Goal: Task Accomplishment & Management: Use online tool/utility

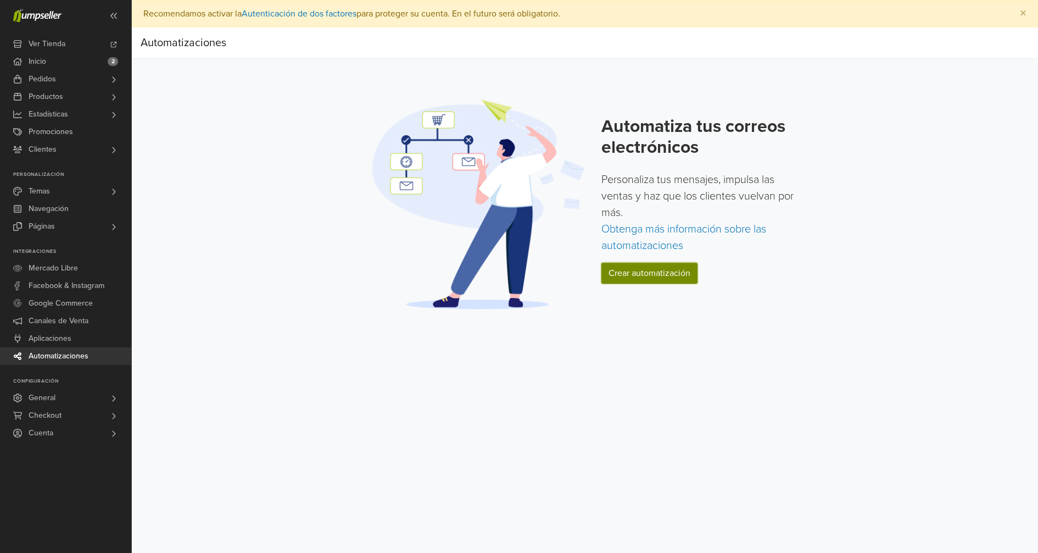
click at [617, 268] on link "Crear automatización" at bounding box center [650, 273] width 96 height 21
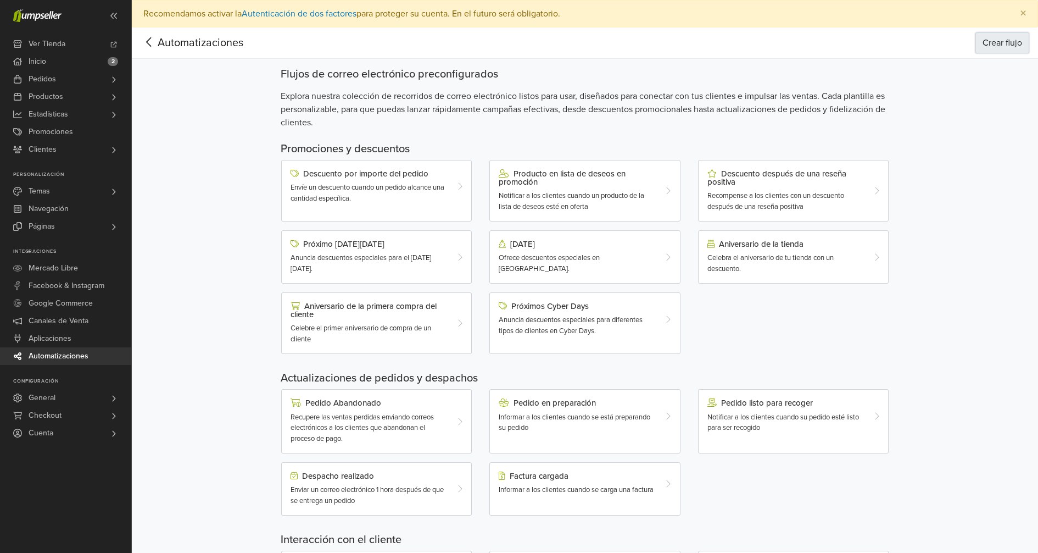
click at [986, 41] on button "Crear flujo" at bounding box center [1003, 42] width 54 height 21
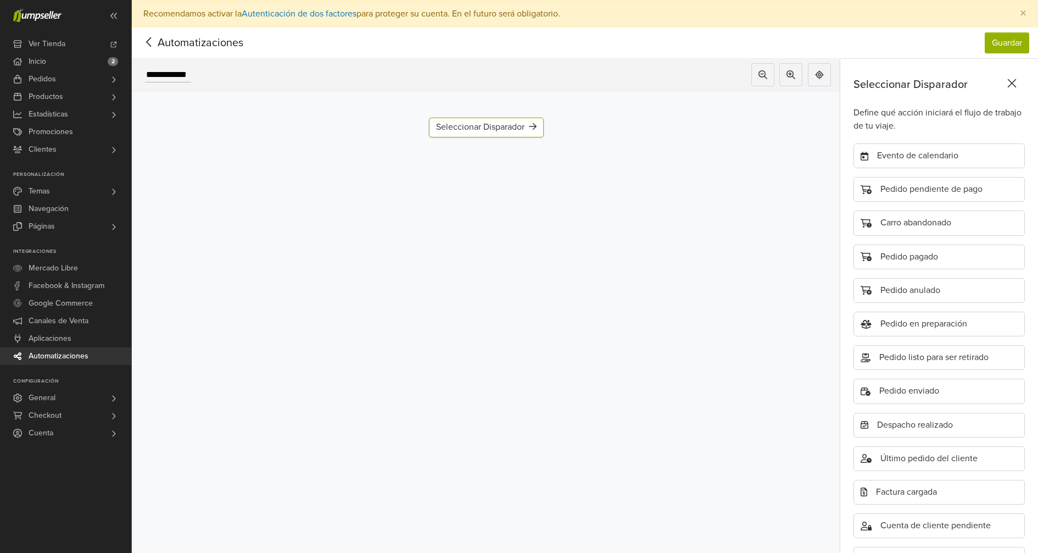
click at [497, 127] on div "Seleccionar Disparador" at bounding box center [486, 127] width 101 height 10
click at [891, 255] on div "Pedido pagado" at bounding box center [939, 256] width 171 height 25
click at [492, 125] on div "Pedido pagado" at bounding box center [486, 128] width 87 height 20
click at [904, 249] on div "Pedido pagado" at bounding box center [939, 256] width 171 height 25
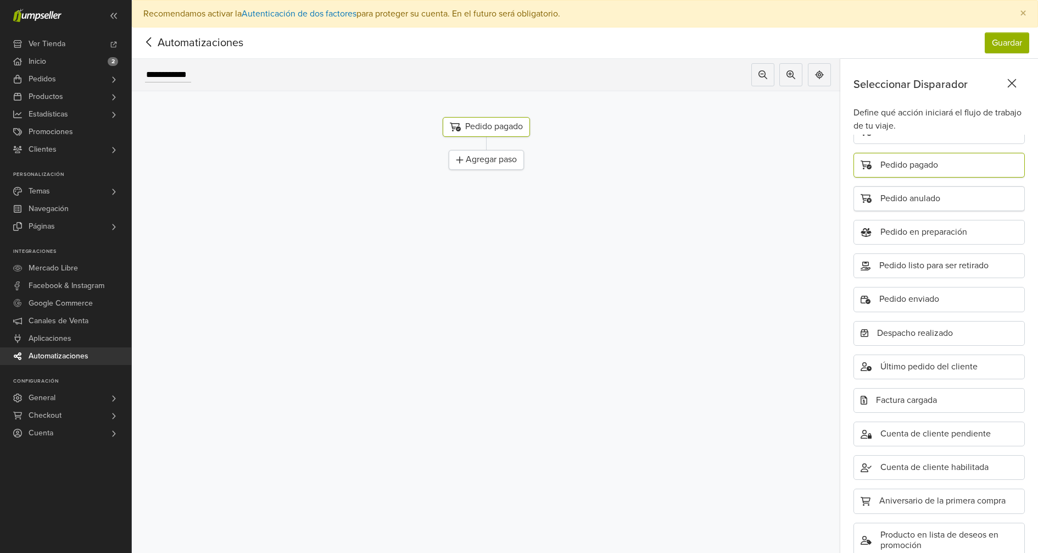
scroll to position [108, 0]
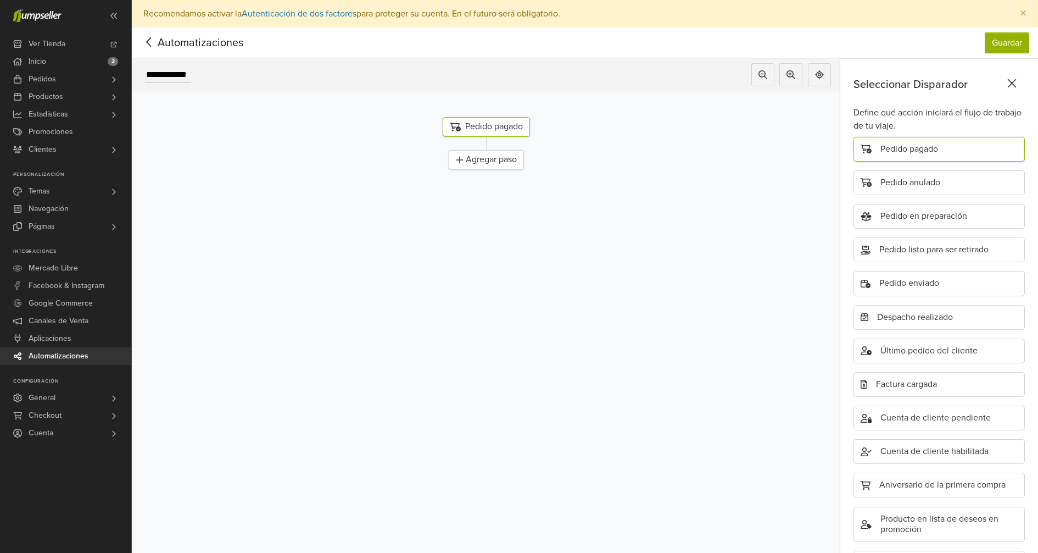
click at [480, 160] on div "Agregar paso" at bounding box center [486, 160] width 75 height 20
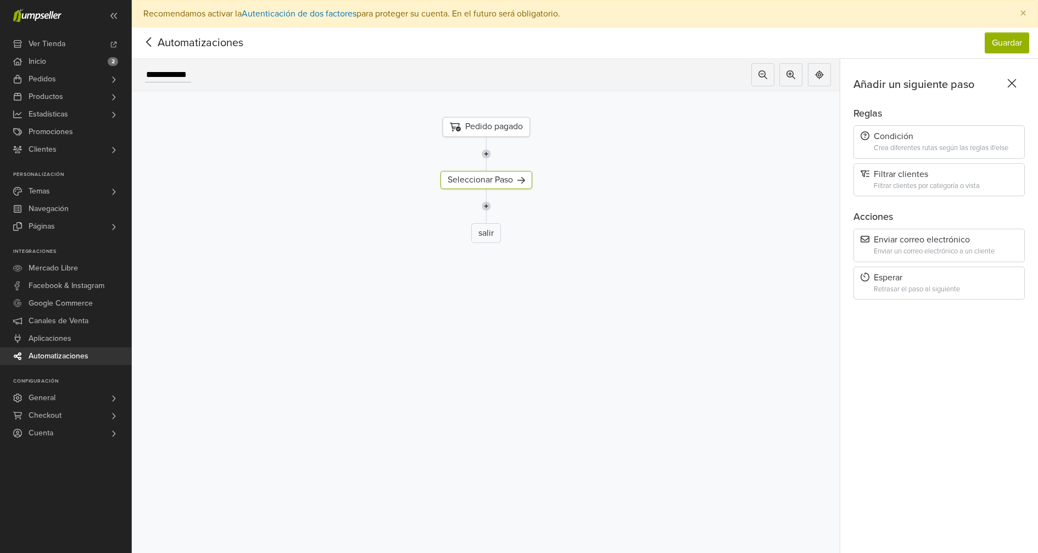
click at [485, 137] on img at bounding box center [486, 154] width 9 height 34
click at [493, 171] on div "Seleccionar Paso" at bounding box center [487, 180] width 92 height 18
click at [935, 136] on div "Condición" at bounding box center [939, 136] width 157 height 10
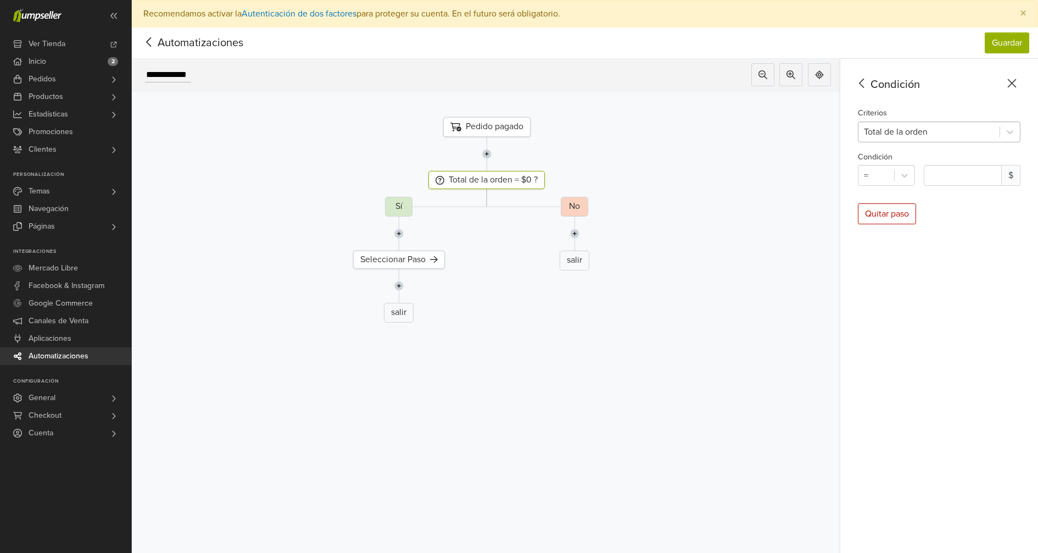
click at [911, 127] on div at bounding box center [929, 131] width 130 height 15
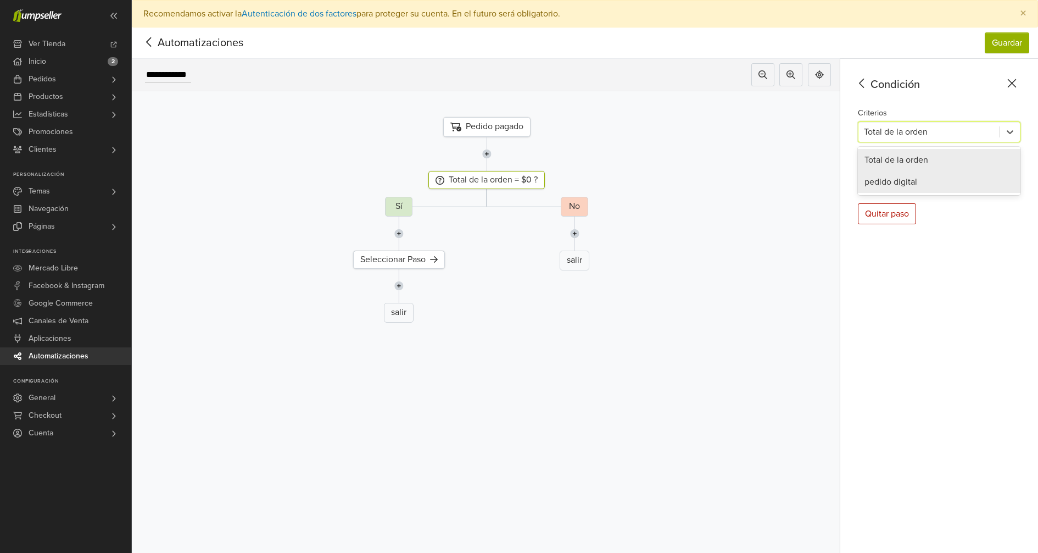
click at [894, 179] on div "pedido digital" at bounding box center [939, 182] width 163 height 22
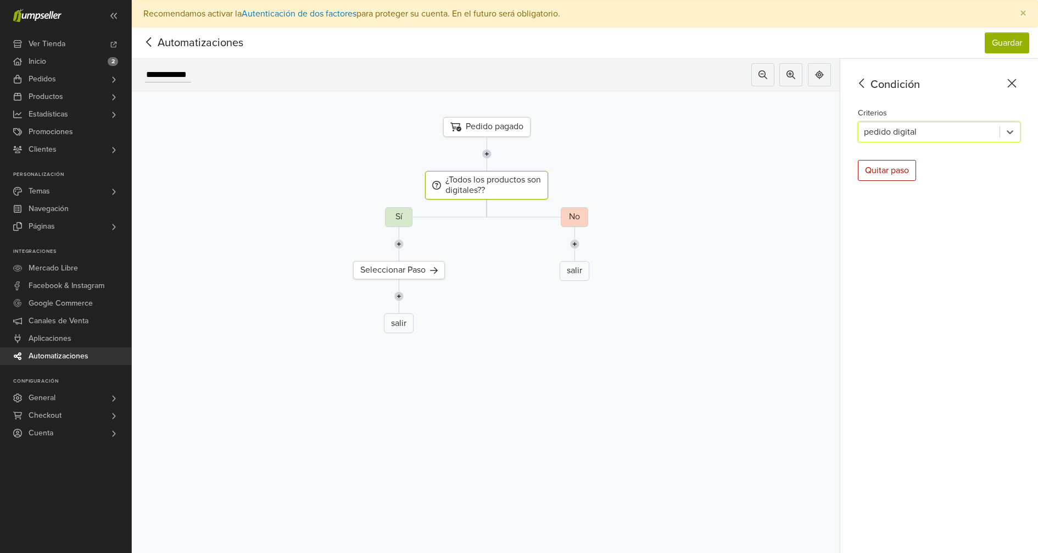
click at [397, 217] on div "No salir" at bounding box center [574, 274] width 725 height 135
click at [459, 185] on div "¿Todos los productos son digitales??" at bounding box center [486, 185] width 123 height 29
click at [401, 215] on div "No salir" at bounding box center [574, 274] width 725 height 135
click at [401, 264] on div "Seleccionar Paso" at bounding box center [399, 270] width 92 height 18
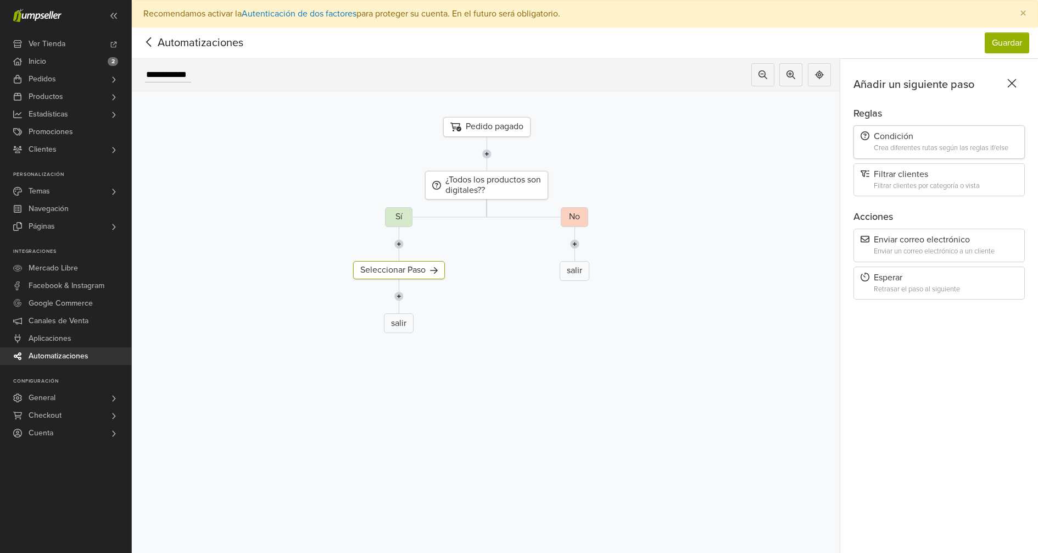
click at [956, 147] on div "Crea diferentes rutas según las reglas if/else" at bounding box center [946, 148] width 144 height 8
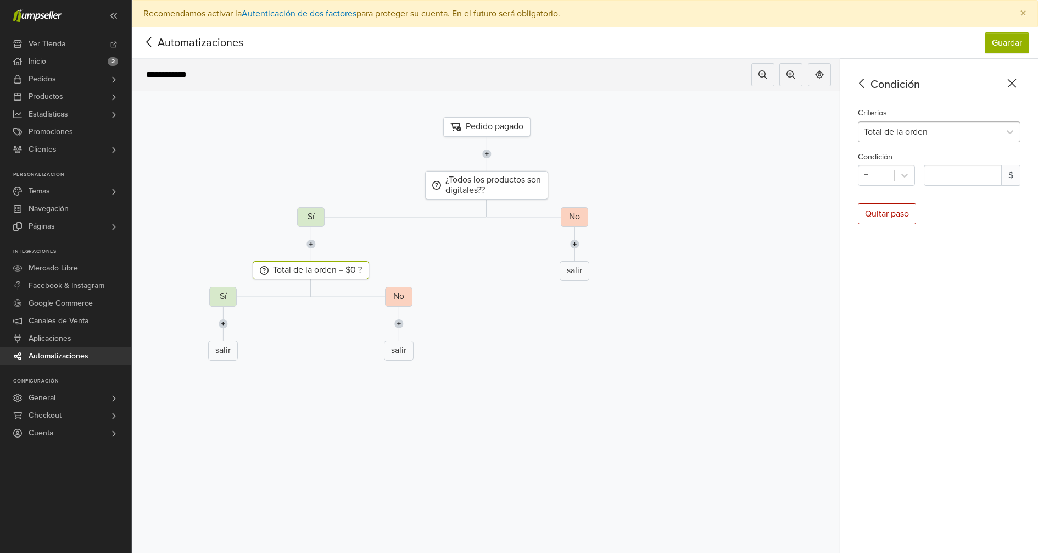
click at [901, 137] on div at bounding box center [929, 131] width 130 height 15
click at [1010, 73] on div "Condición Criterios Total de la orden Condición = * $ Quitar paso" at bounding box center [939, 319] width 198 height 521
click at [1016, 87] on icon at bounding box center [1012, 83] width 17 height 14
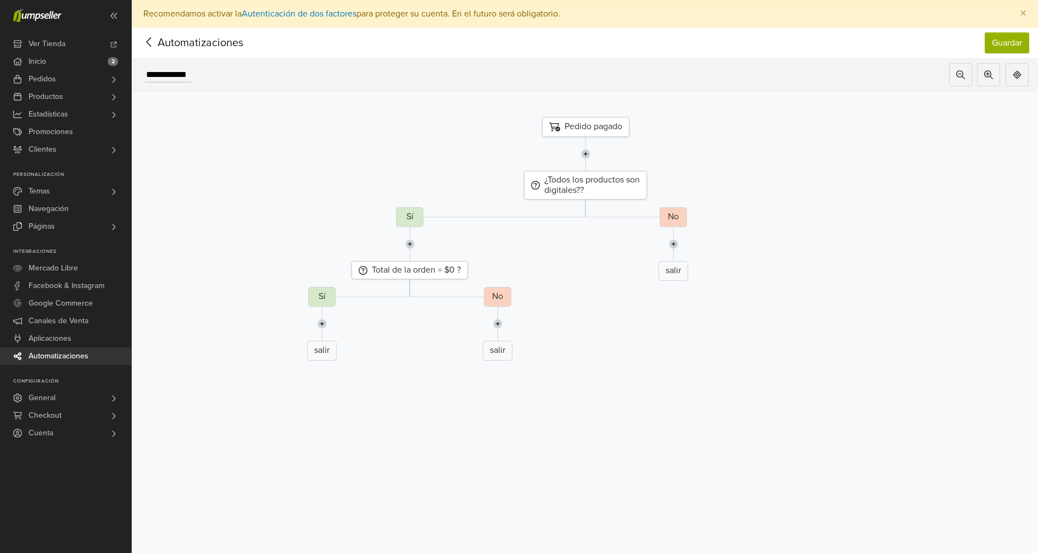
click at [673, 270] on div "salir" at bounding box center [674, 271] width 30 height 20
click at [655, 183] on icon at bounding box center [656, 184] width 8 height 9
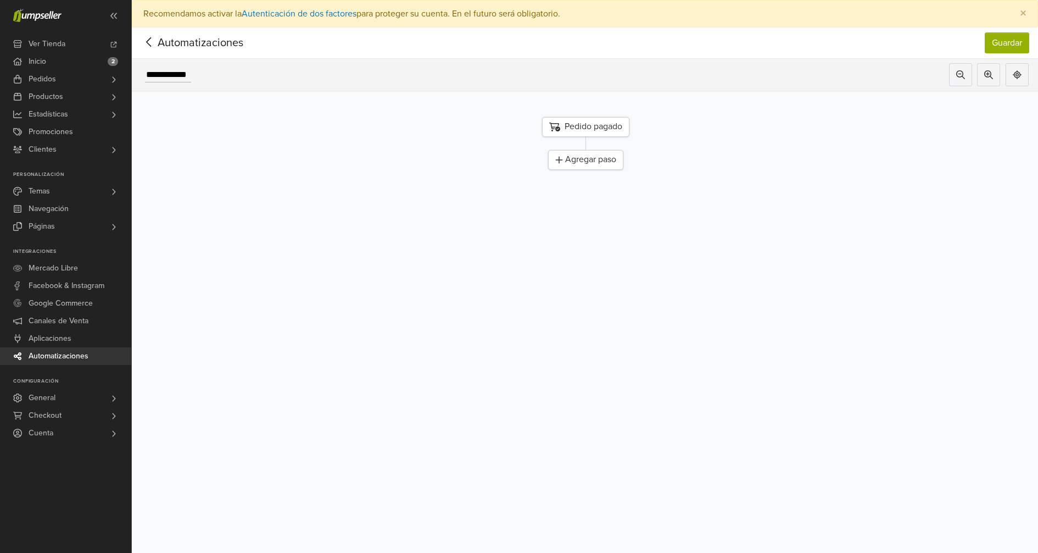
click at [598, 157] on div "Agregar paso" at bounding box center [585, 160] width 75 height 20
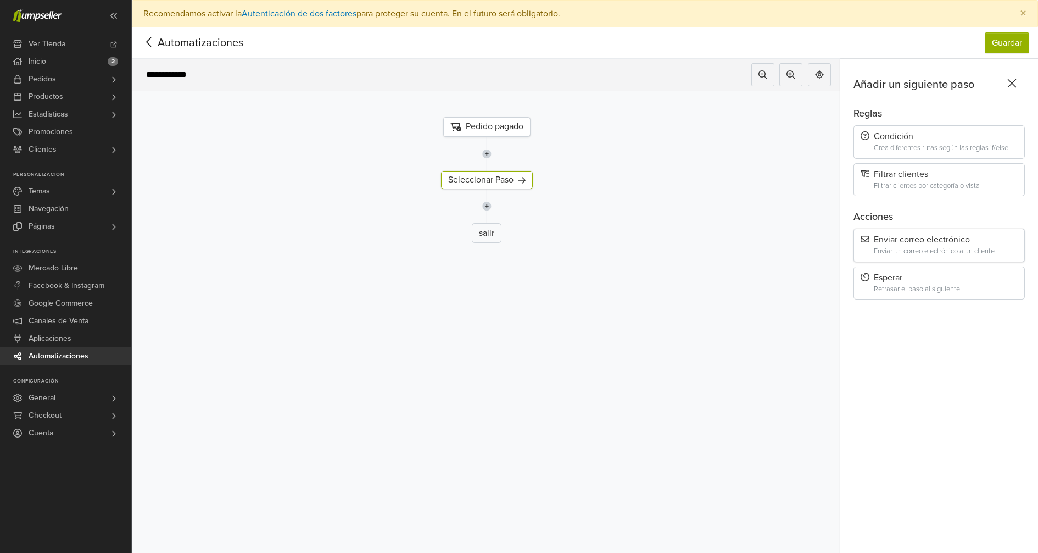
click at [906, 248] on div "Enviar un correo electrónico a un cliente" at bounding box center [946, 251] width 144 height 8
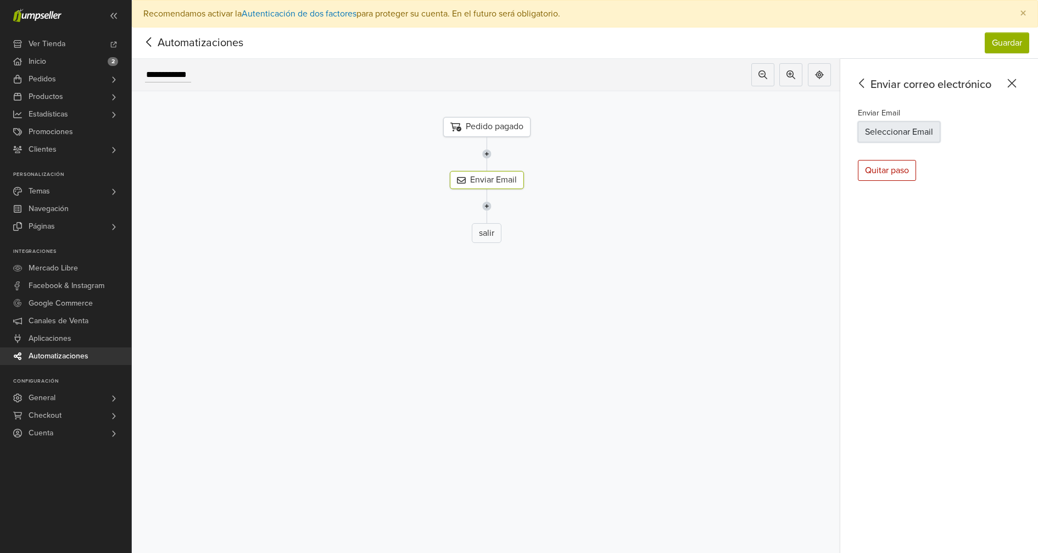
click at [894, 130] on button "Seleccionar Email" at bounding box center [899, 131] width 82 height 21
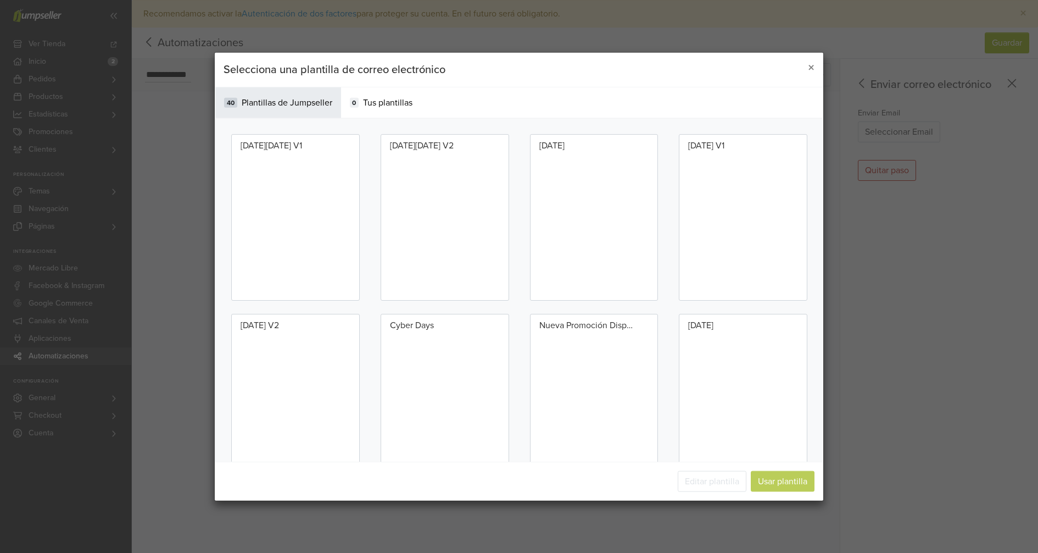
click at [606, 149] on div "[DATE]" at bounding box center [594, 217] width 129 height 166
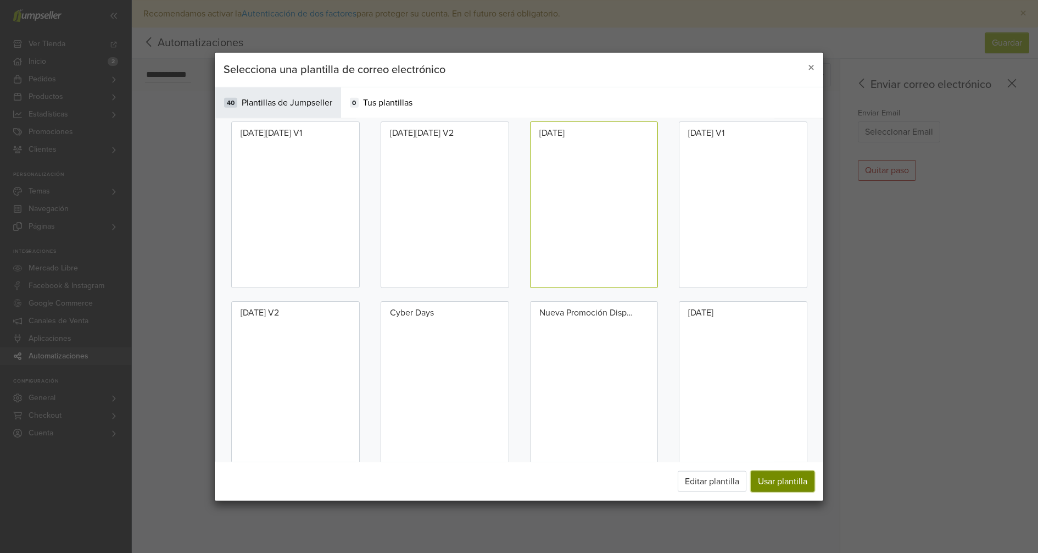
click at [782, 484] on button "Usar plantilla" at bounding box center [783, 480] width 64 height 21
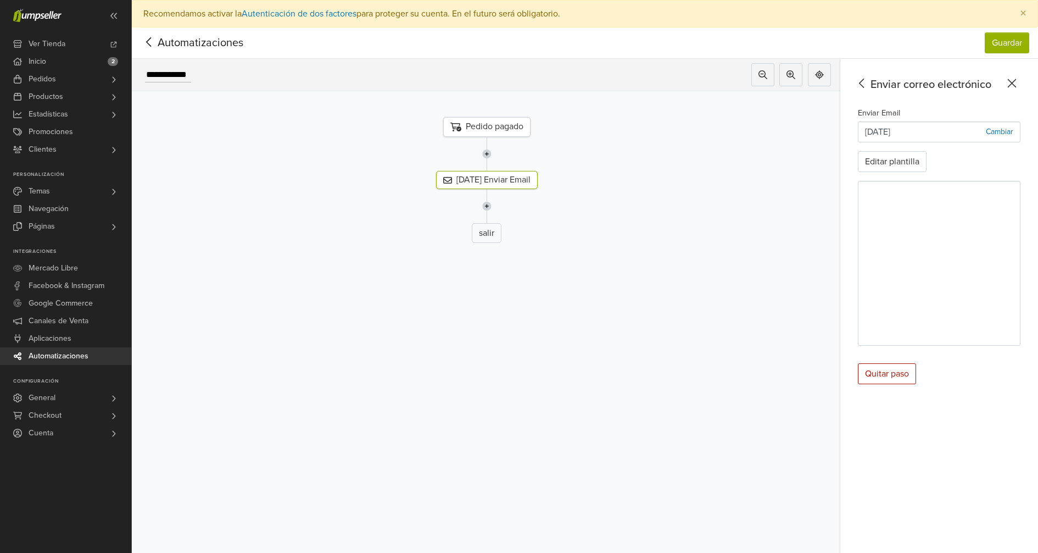
click at [502, 124] on div "Pedido pagado" at bounding box center [486, 127] width 87 height 20
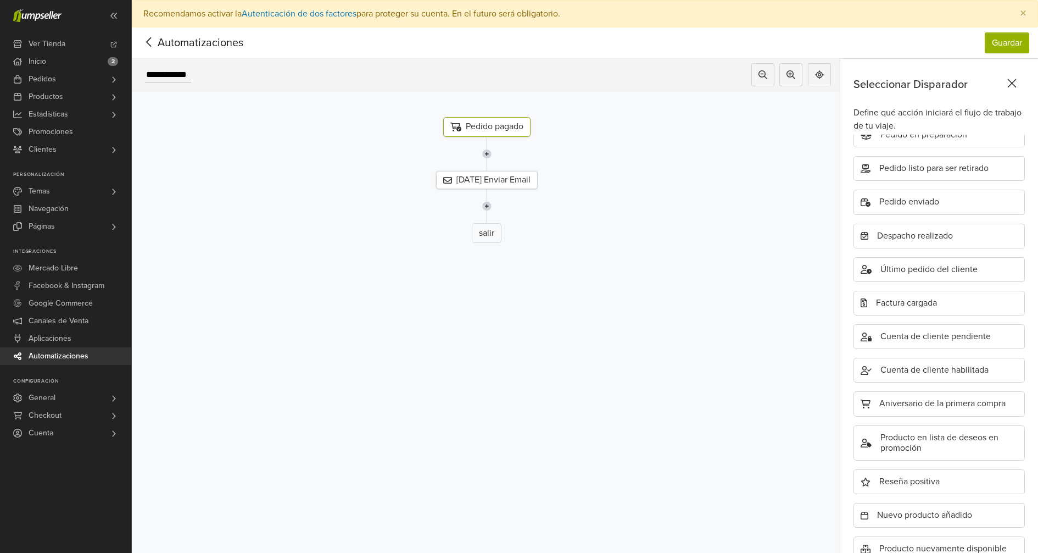
scroll to position [26, 0]
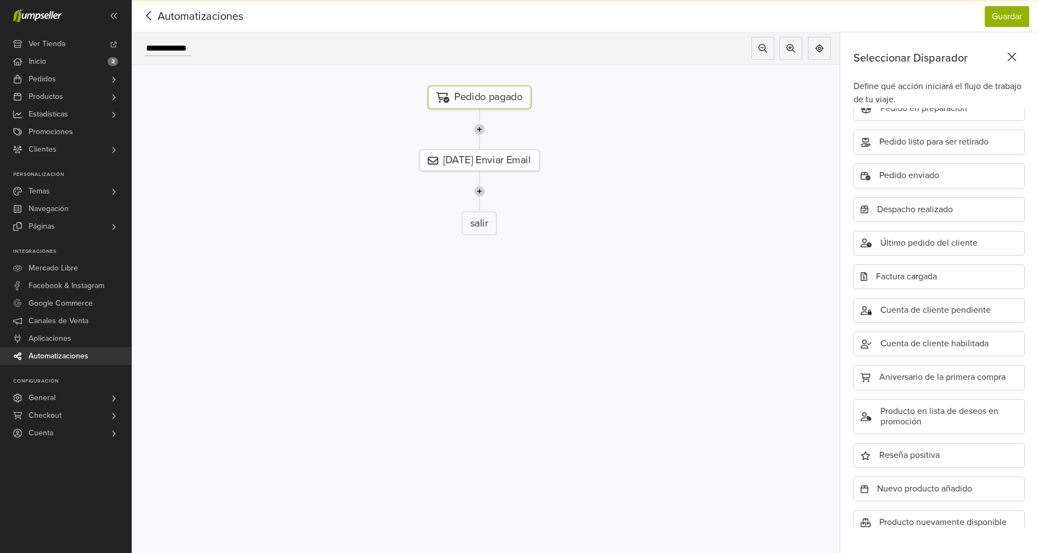
click at [488, 98] on div "Pedido pagado" at bounding box center [479, 98] width 104 height 24
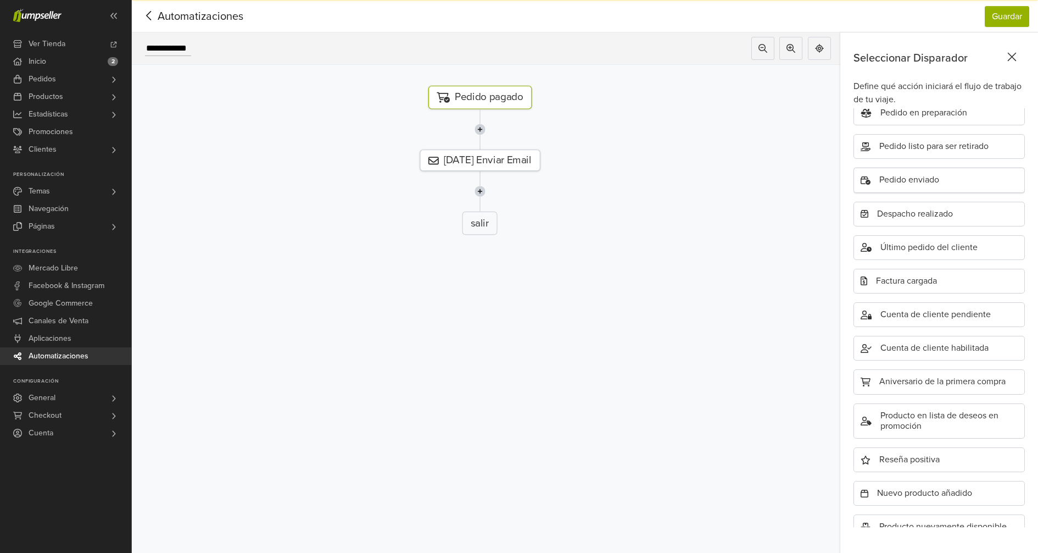
scroll to position [189, 0]
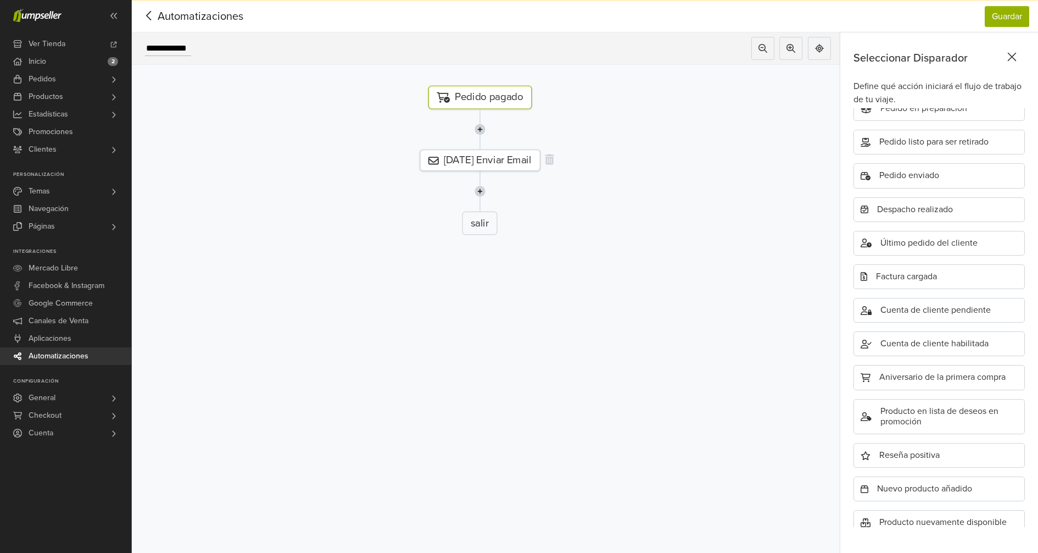
click at [497, 160] on div "[DATE] Enviar Email" at bounding box center [480, 159] width 120 height 21
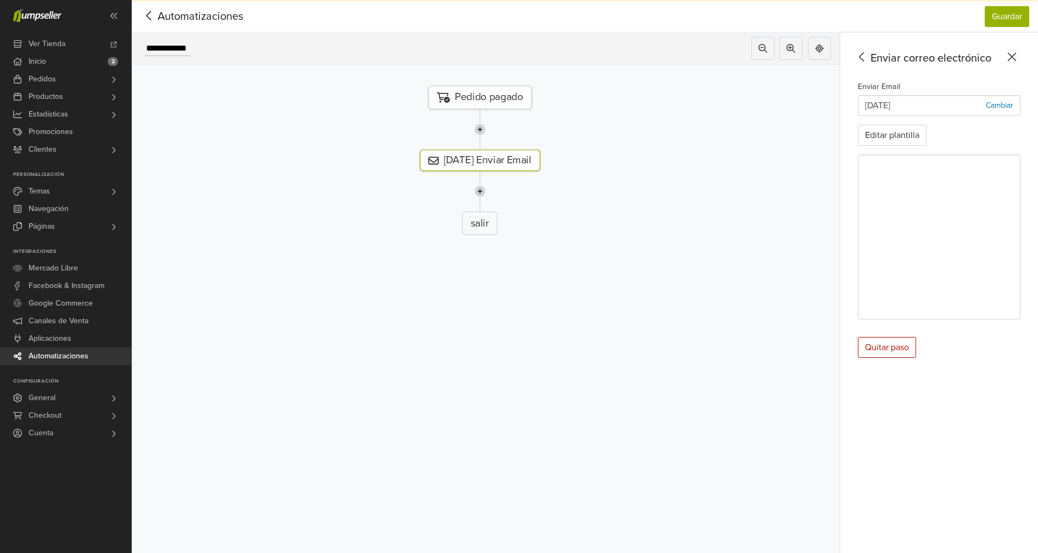
click at [863, 57] on icon at bounding box center [862, 57] width 17 height 14
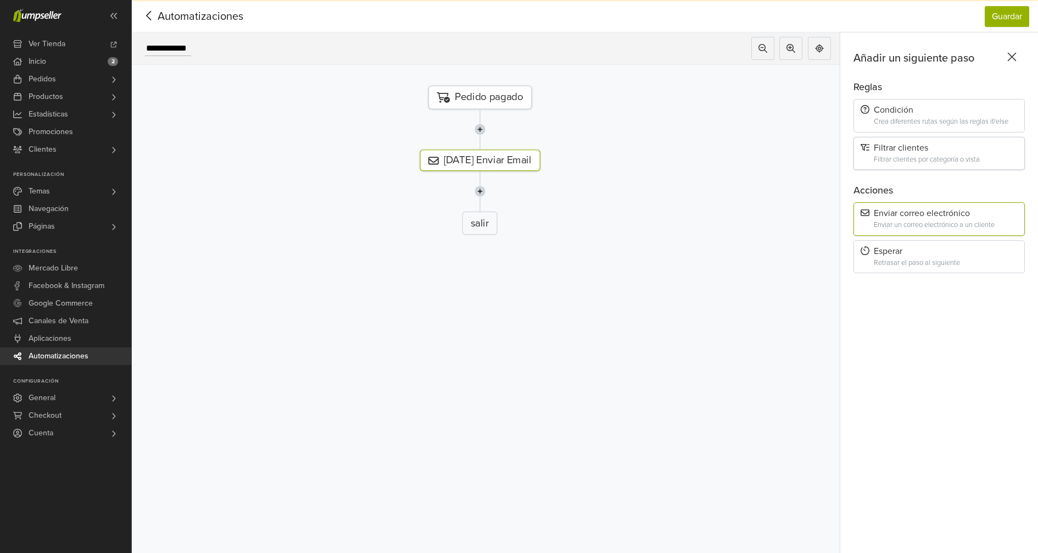
click at [885, 146] on div "Filtrar clientes" at bounding box center [939, 148] width 157 height 10
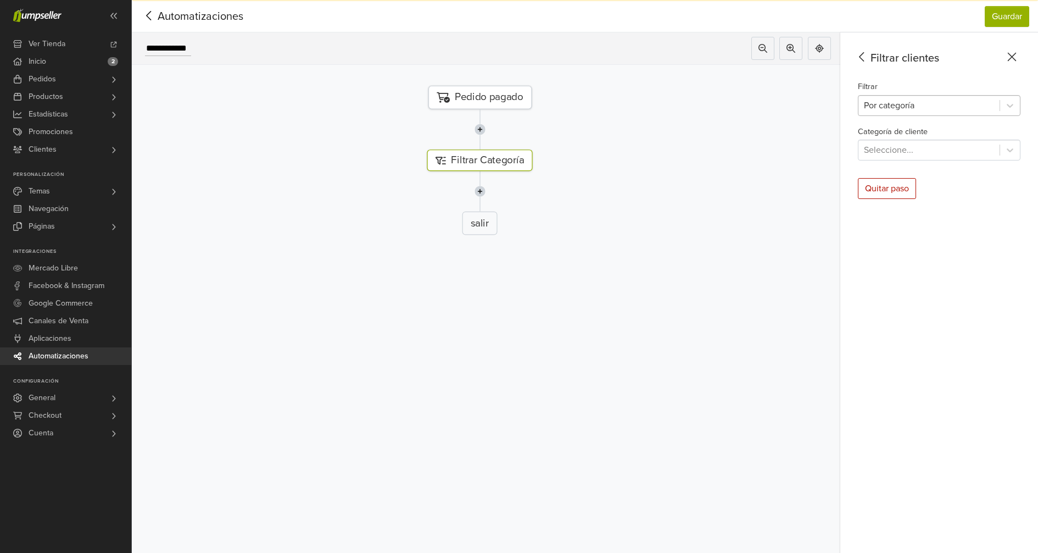
click at [911, 103] on div at bounding box center [929, 105] width 130 height 15
click at [843, 116] on div "Filtrar clientes Filtrar Por categoría selected, 1 of 2. 2 results available. U…" at bounding box center [939, 292] width 198 height 521
click at [916, 142] on div at bounding box center [929, 149] width 130 height 15
click at [955, 201] on div "Filtrar clientes Filtrar Por categoría Categoría de cliente Contacts, 1 of 1. 1…" at bounding box center [939, 292] width 198 height 521
click at [950, 142] on div at bounding box center [929, 149] width 130 height 15
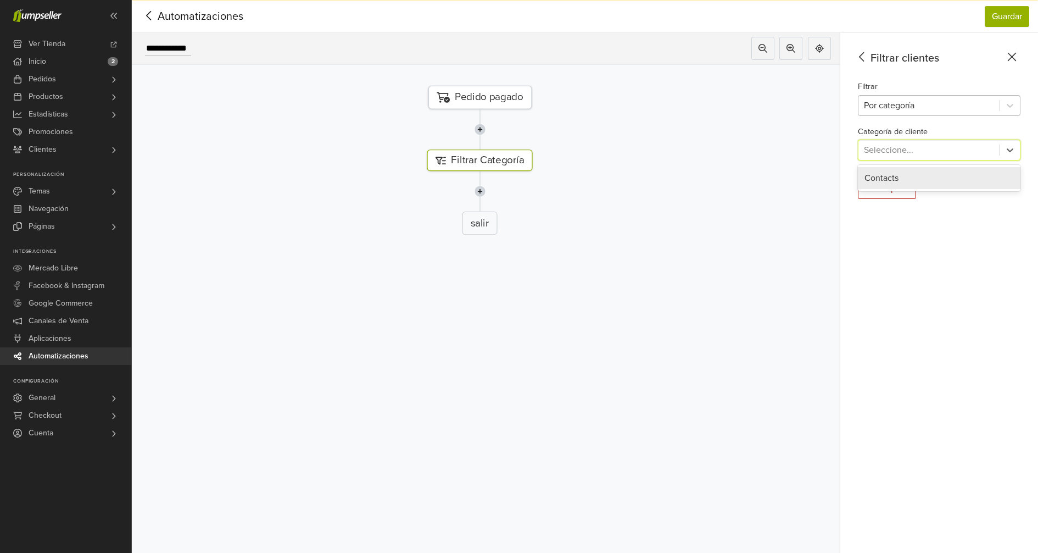
click at [891, 110] on div at bounding box center [929, 105] width 130 height 15
click at [1015, 58] on icon at bounding box center [1012, 57] width 17 height 14
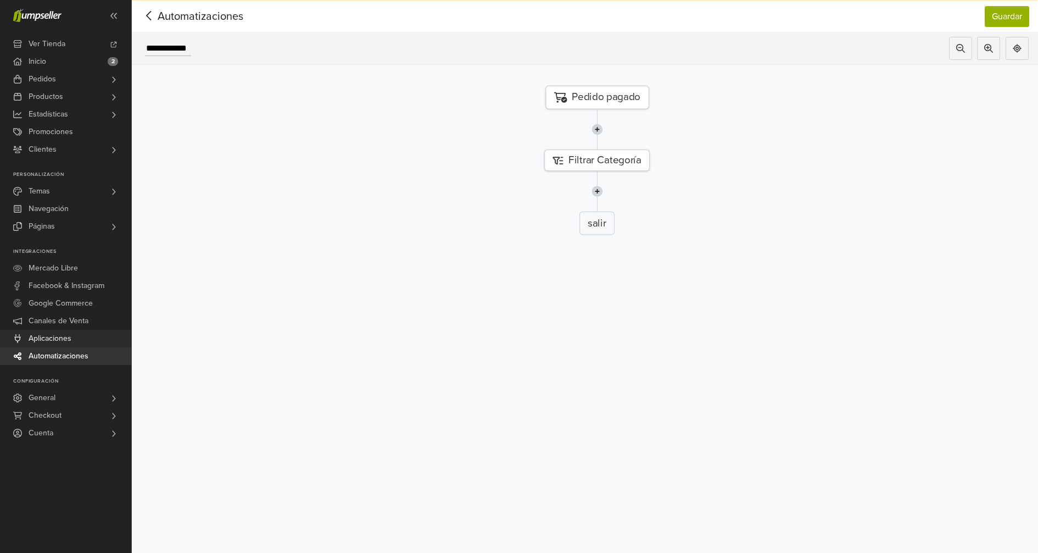
click at [53, 337] on span "Aplicaciones" at bounding box center [50, 339] width 43 height 18
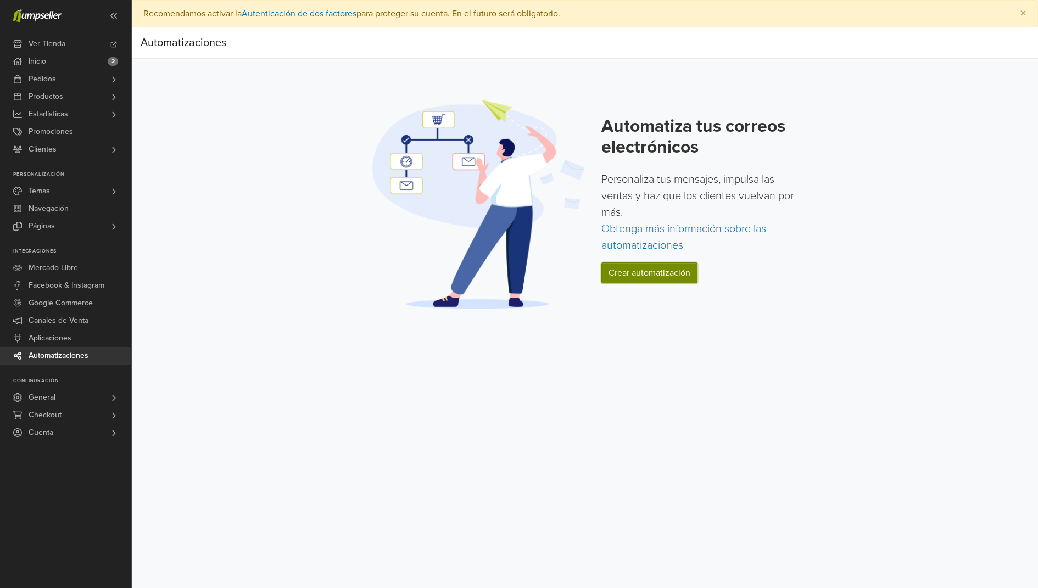
click at [632, 268] on link "Crear automatización" at bounding box center [650, 273] width 96 height 21
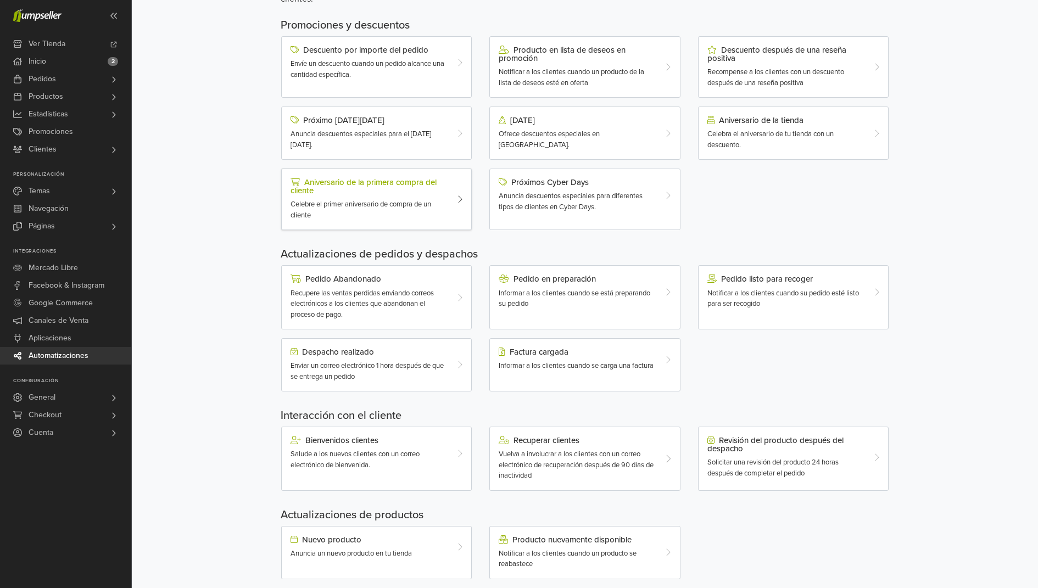
scroll to position [137, 0]
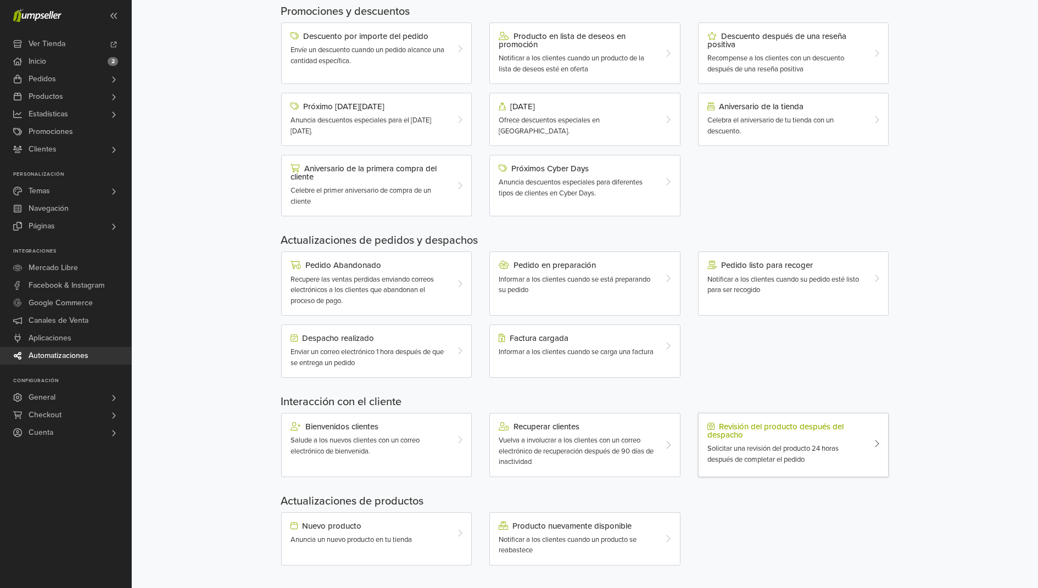
click at [727, 424] on div "Revisión del producto después del despacho" at bounding box center [786, 430] width 157 height 17
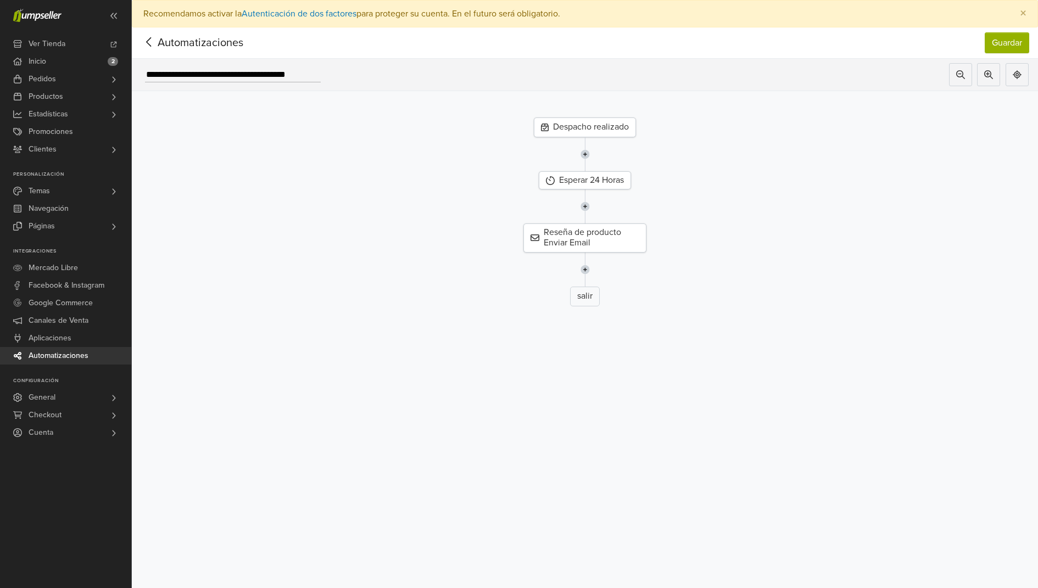
click at [588, 126] on div "Despacho realizado" at bounding box center [585, 128] width 102 height 20
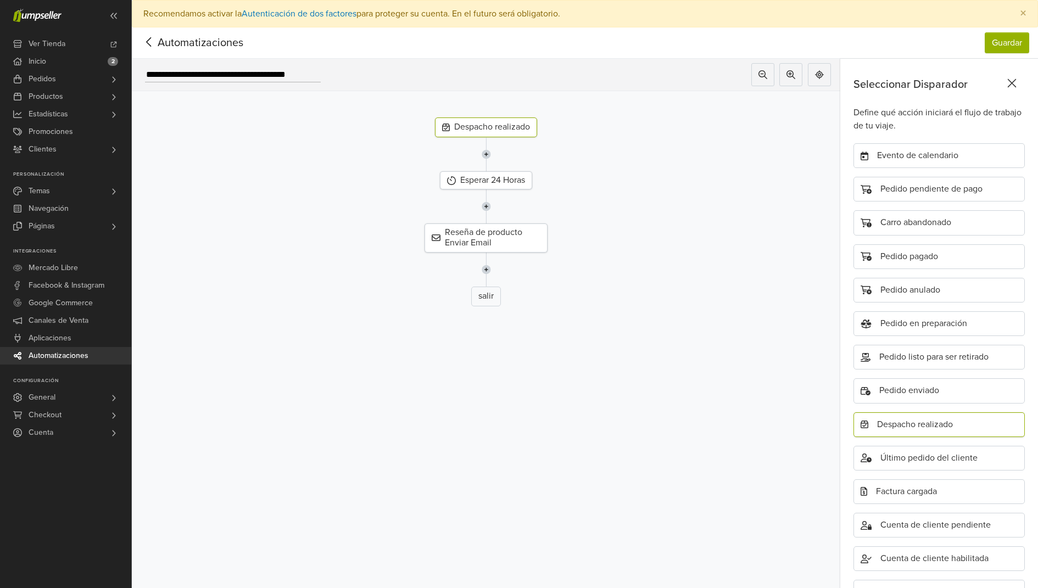
scroll to position [134, 0]
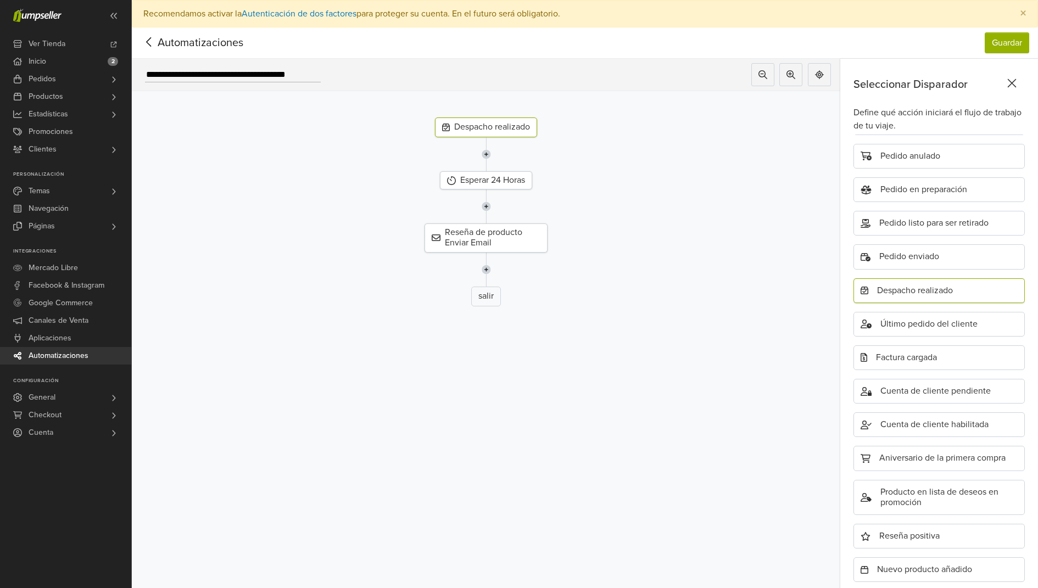
click at [894, 282] on div "Despacho realizado" at bounding box center [939, 291] width 171 height 25
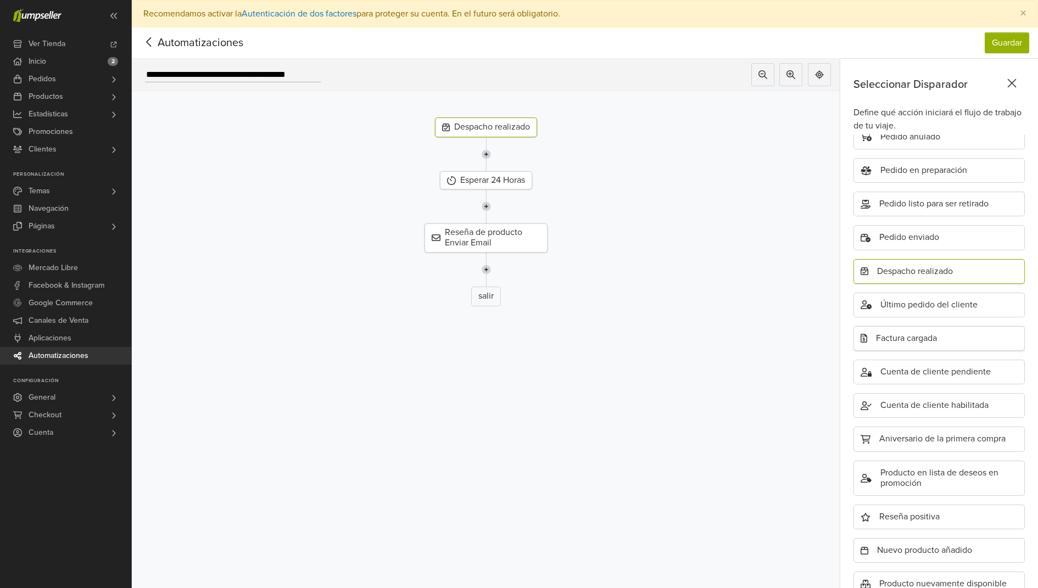
click at [909, 341] on div "Factura cargada" at bounding box center [939, 338] width 171 height 25
click at [459, 122] on div "Factura cargada" at bounding box center [486, 128] width 86 height 20
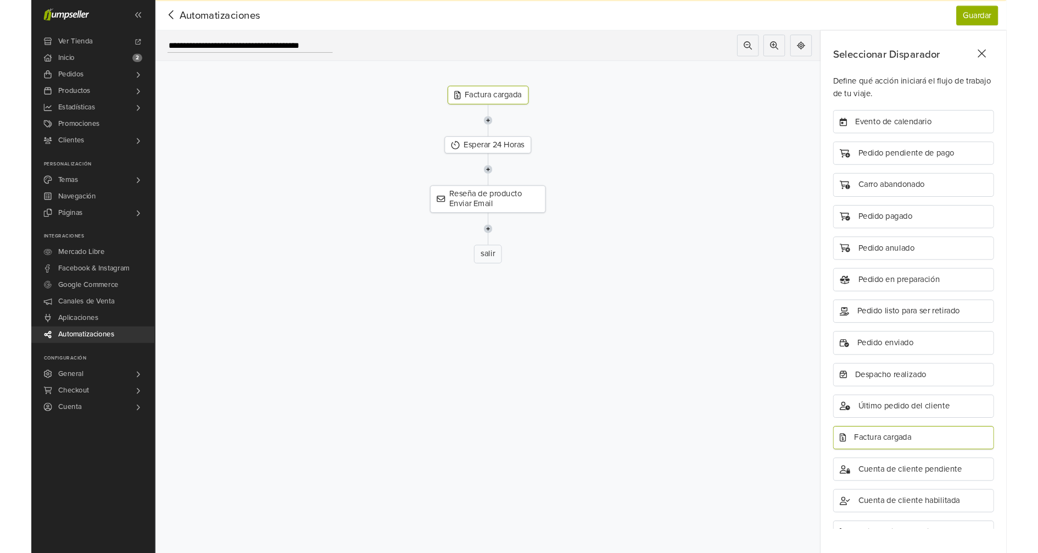
scroll to position [0, 0]
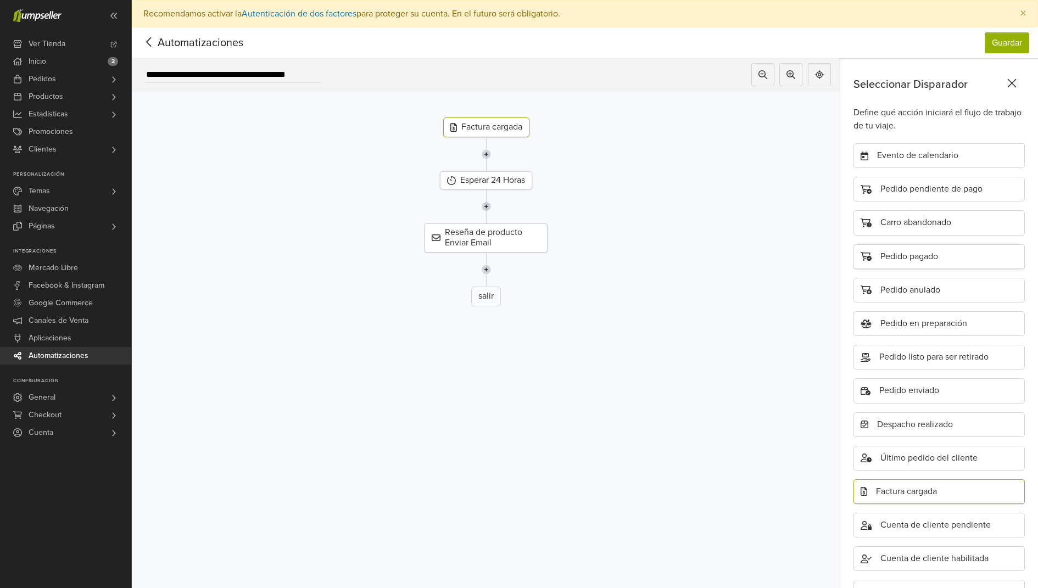
click at [909, 257] on div "Pedido pagado" at bounding box center [939, 256] width 171 height 25
click at [506, 179] on div "Esperar 24 Horas" at bounding box center [486, 180] width 92 height 18
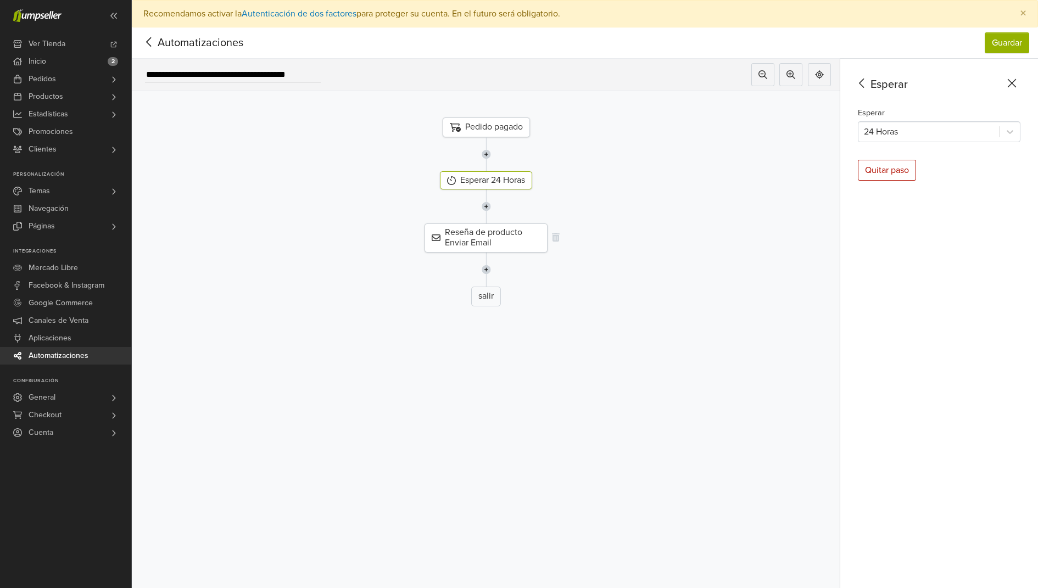
click at [477, 232] on div "Reseña de producto Enviar Email" at bounding box center [486, 238] width 123 height 29
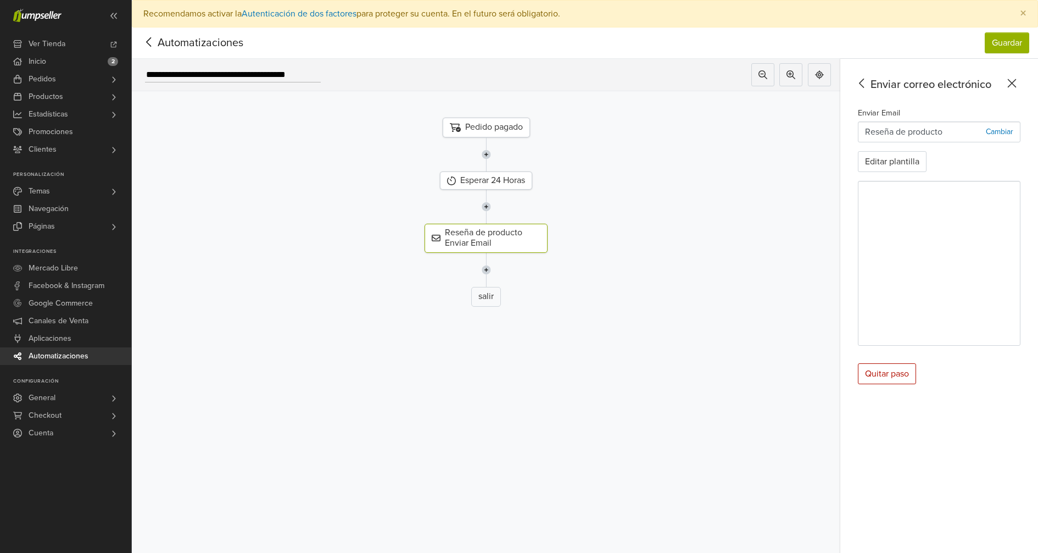
click at [486, 124] on div "Pedido pagado" at bounding box center [486, 128] width 87 height 20
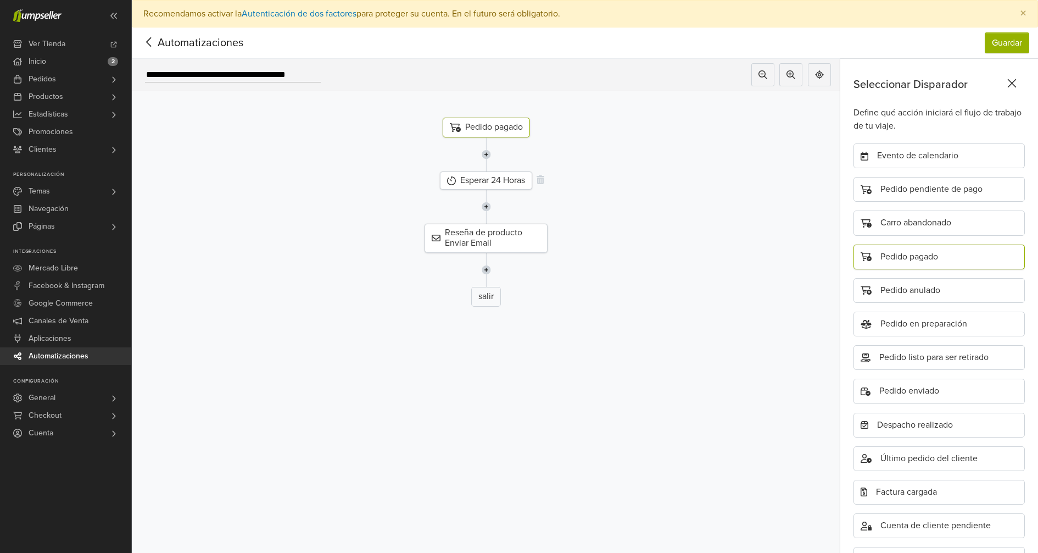
click at [470, 179] on div "Esperar 24 Horas" at bounding box center [486, 180] width 92 height 18
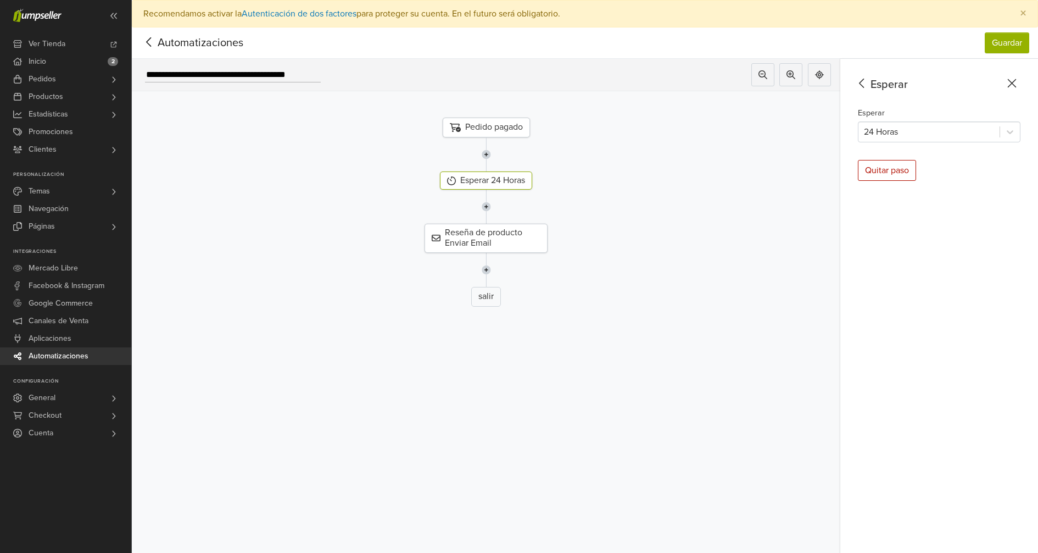
click at [902, 120] on div "Esperar 24 Horas" at bounding box center [939, 124] width 163 height 36
click at [915, 128] on div at bounding box center [929, 131] width 130 height 15
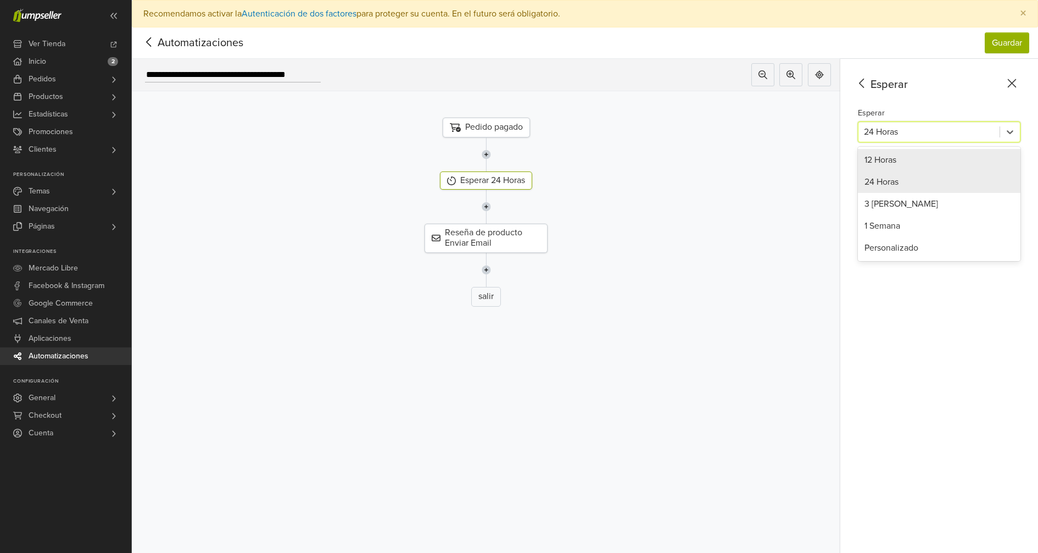
click at [883, 152] on div "12 Horas" at bounding box center [939, 160] width 163 height 22
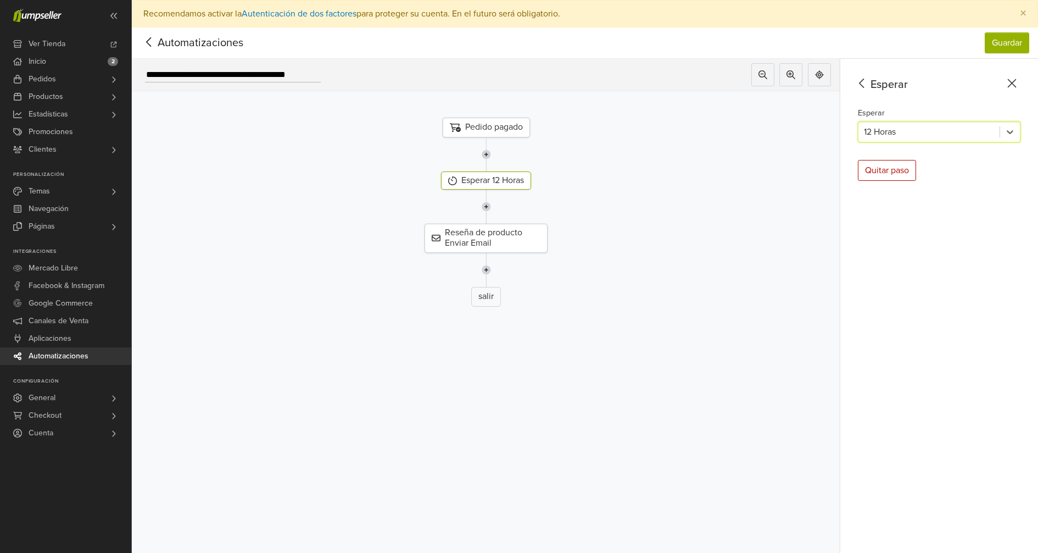
click at [885, 133] on div at bounding box center [929, 131] width 130 height 15
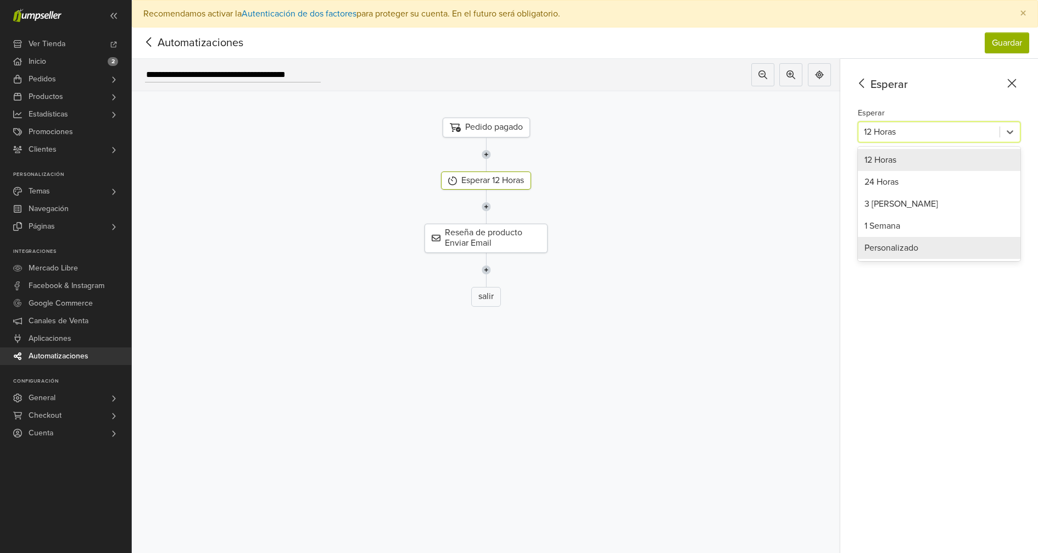
click at [892, 248] on div "Personalizado" at bounding box center [939, 248] width 163 height 22
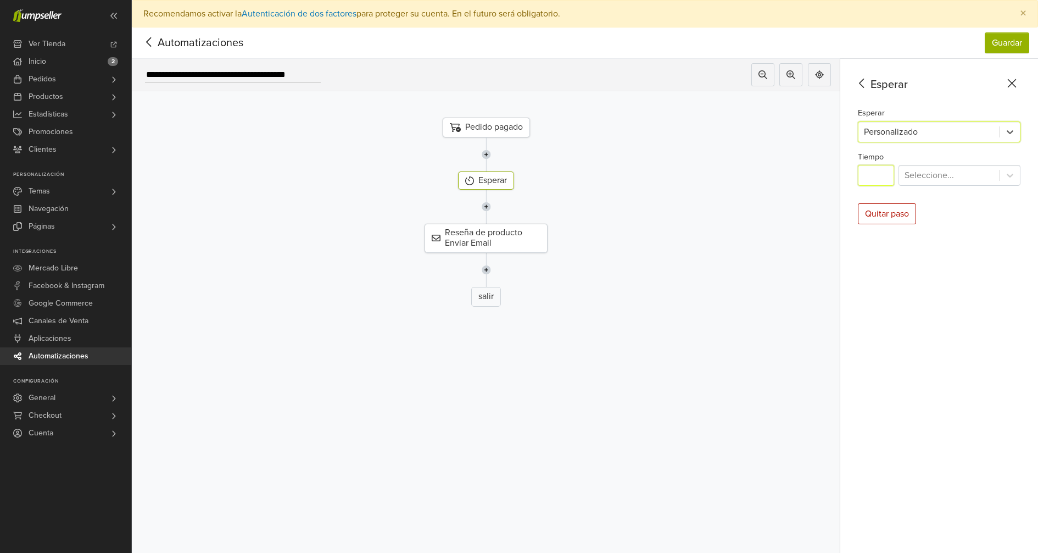
click at [881, 176] on input "*" at bounding box center [876, 175] width 36 height 21
click at [923, 175] on div at bounding box center [950, 175] width 90 height 15
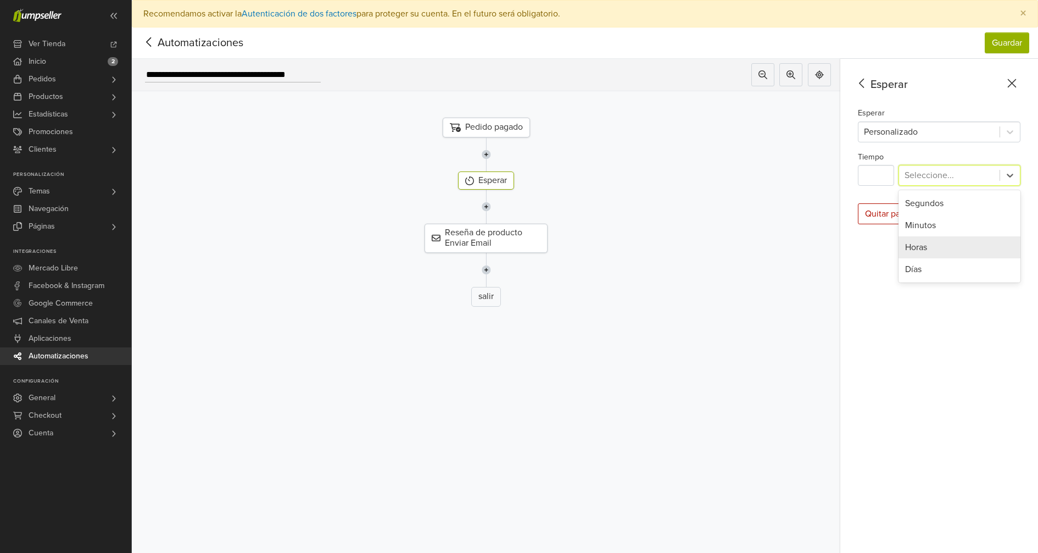
click at [927, 245] on div "Horas" at bounding box center [960, 247] width 122 height 22
click at [881, 174] on input "*" at bounding box center [876, 175] width 36 height 21
type input "*"
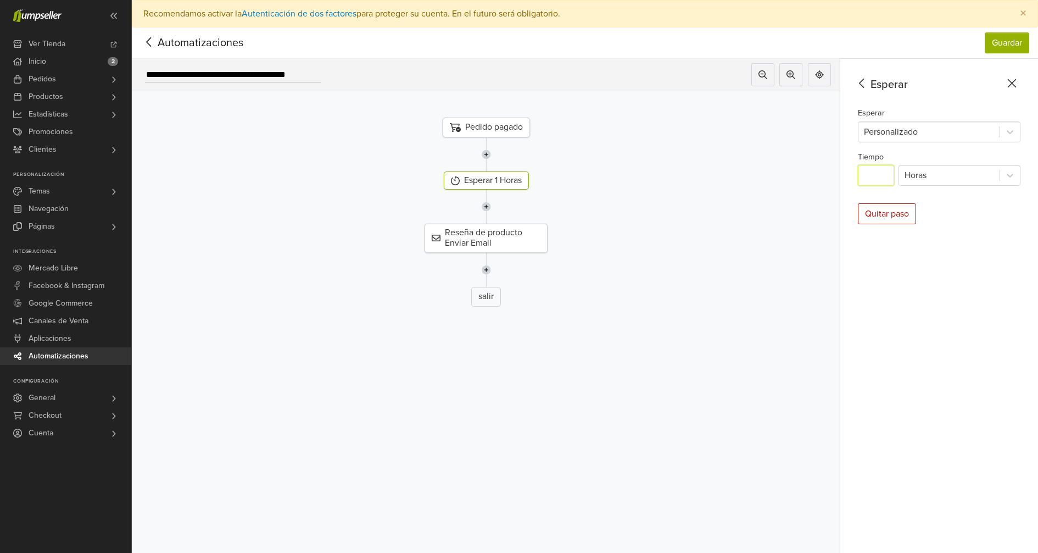
click at [682, 193] on div at bounding box center [486, 207] width 725 height 34
click at [505, 233] on div "Reseña de producto Enviar Email" at bounding box center [486, 238] width 123 height 29
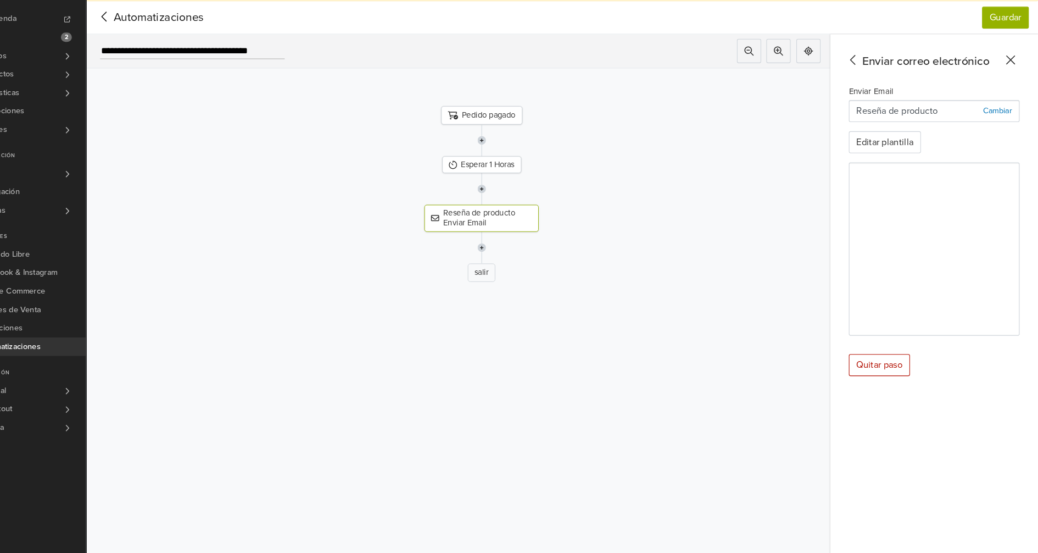
scroll to position [12, 0]
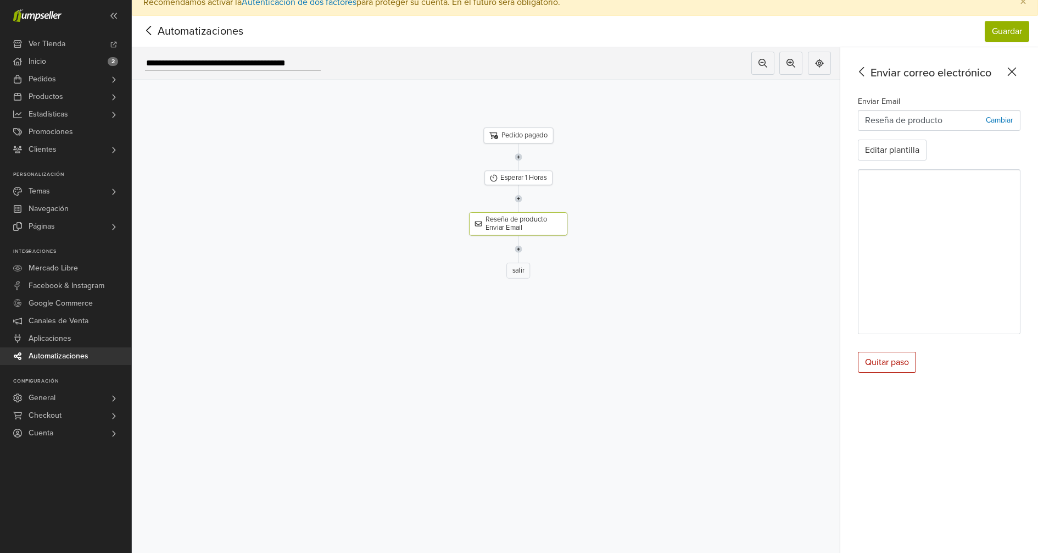
click at [877, 121] on p "Reseña de producto" at bounding box center [903, 120] width 77 height 13
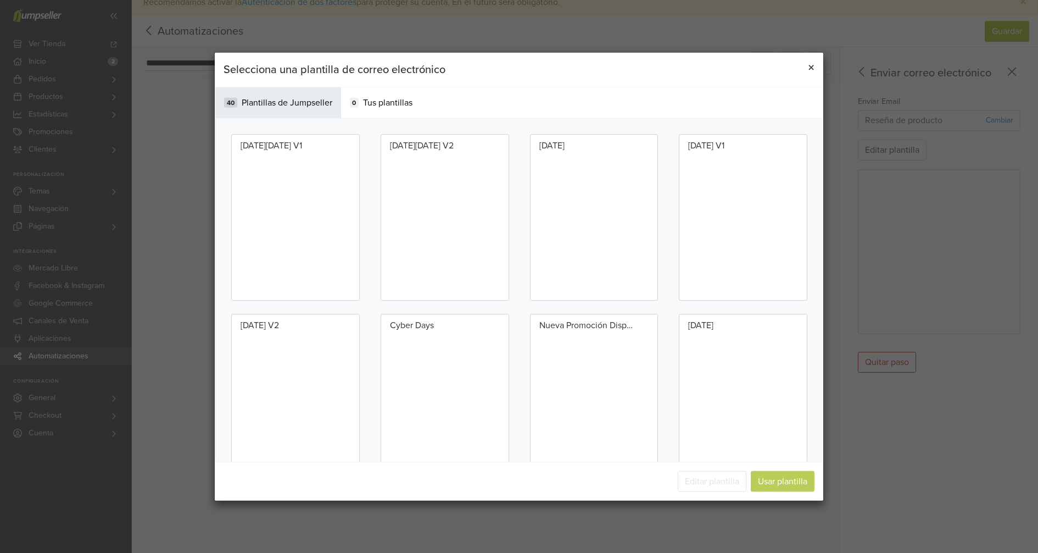
click at [811, 69] on span "×" at bounding box center [811, 68] width 7 height 16
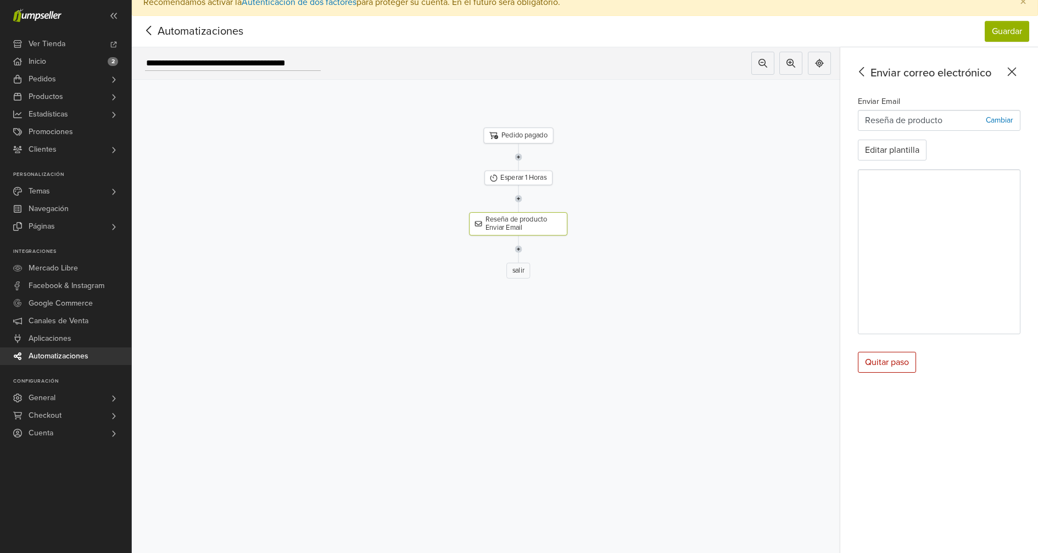
click at [990, 115] on p "Cambiar" at bounding box center [999, 120] width 27 height 12
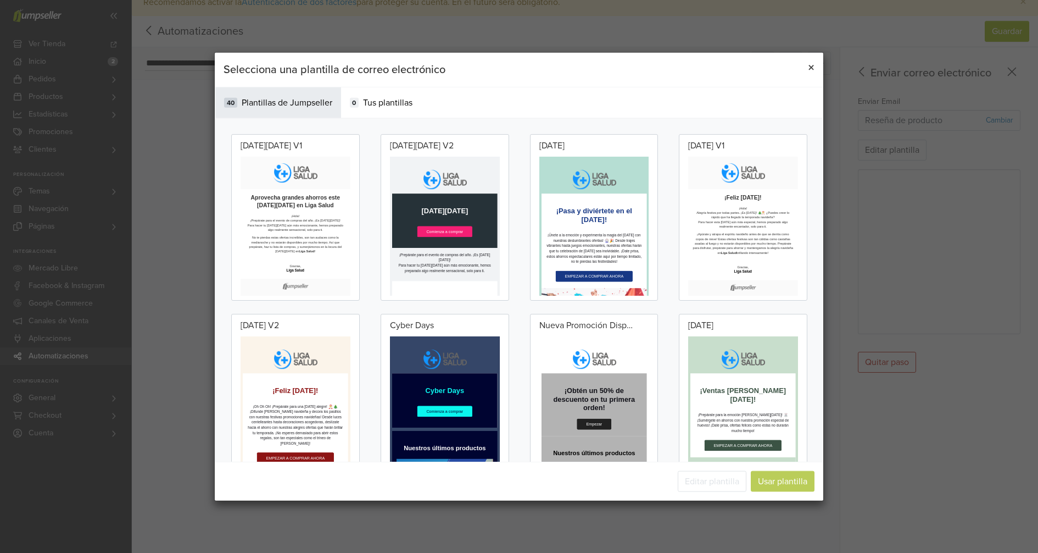
scroll to position [0, 0]
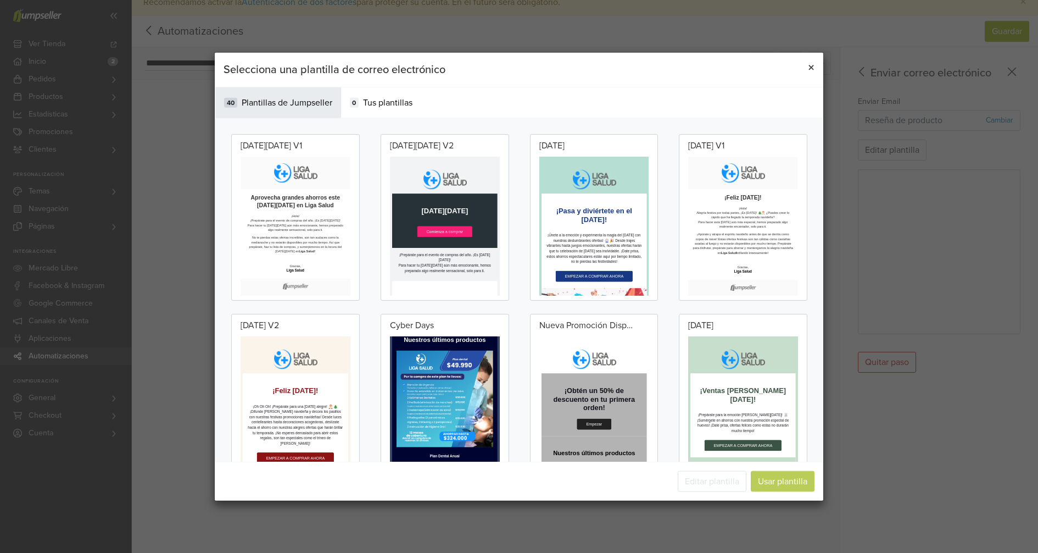
click at [818, 67] on button "×" at bounding box center [811, 68] width 24 height 31
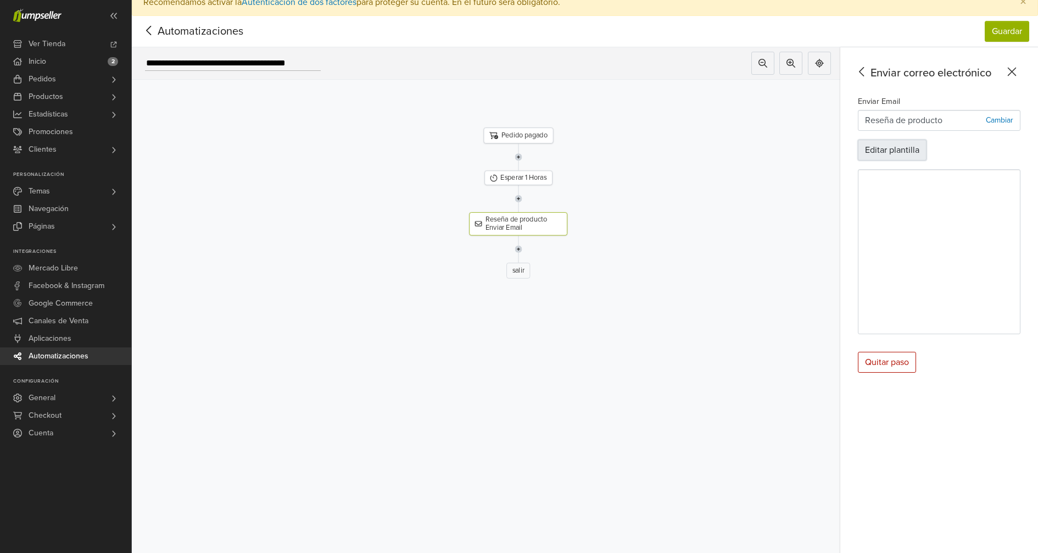
click at [897, 142] on button "Editar plantilla" at bounding box center [892, 150] width 69 height 21
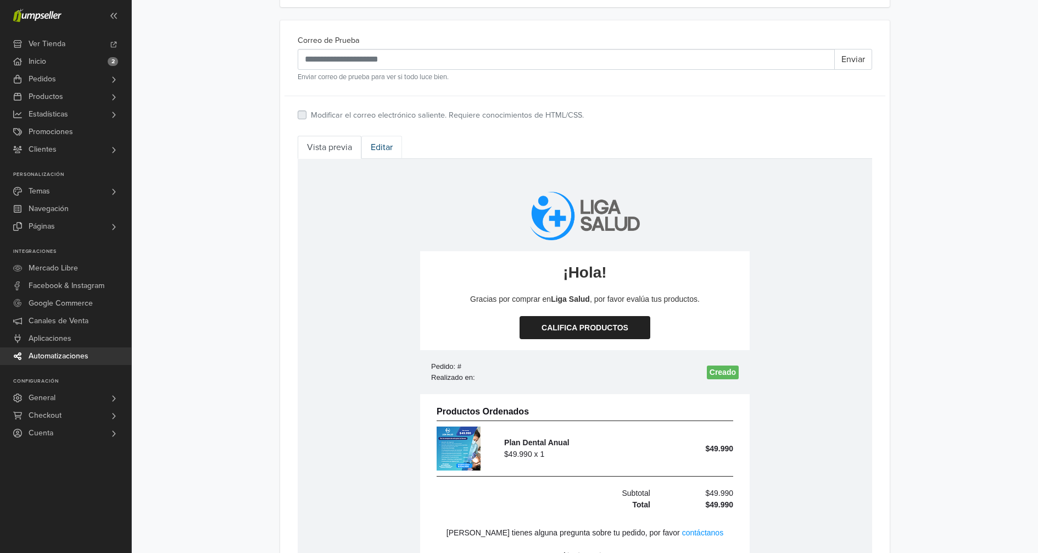
click at [385, 145] on link "Editar" at bounding box center [381, 147] width 41 height 23
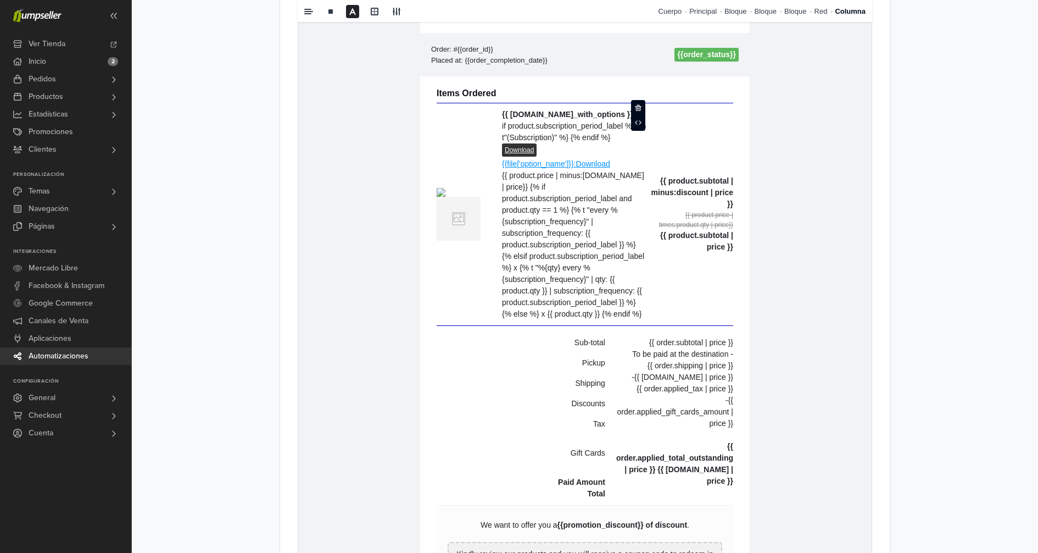
drag, startPoint x: 649, startPoint y: 313, endPoint x: 486, endPoint y: 184, distance: 208.5
click at [486, 184] on tr "hidden text {% if product.image %} {% else %} {% endif %} {{ product.name_with_…" at bounding box center [585, 214] width 297 height 222
click at [350, 174] on td "{% if store.logo == empty %} {{store.name}} {% else %} {% endif %} hidden text …" at bounding box center [585, 337] width 574 height 951
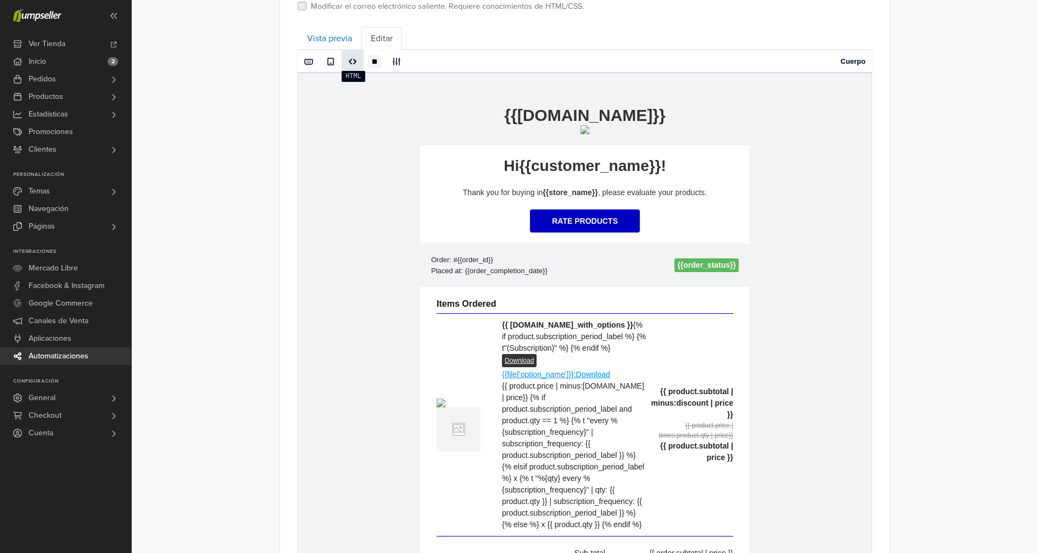
click at [350, 53] on span at bounding box center [352, 61] width 17 height 16
type textarea "**********"
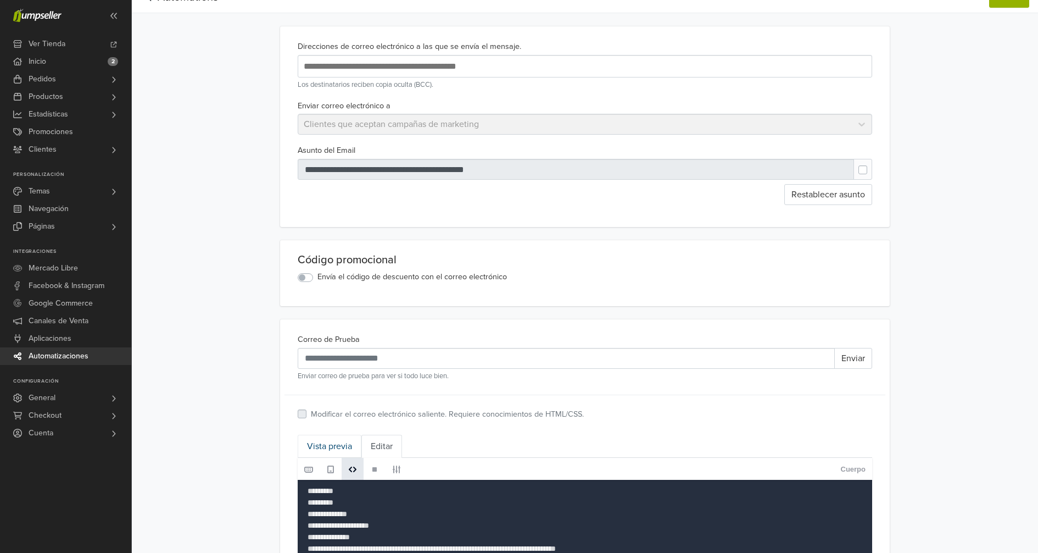
click at [334, 444] on link "Vista previa" at bounding box center [330, 446] width 64 height 23
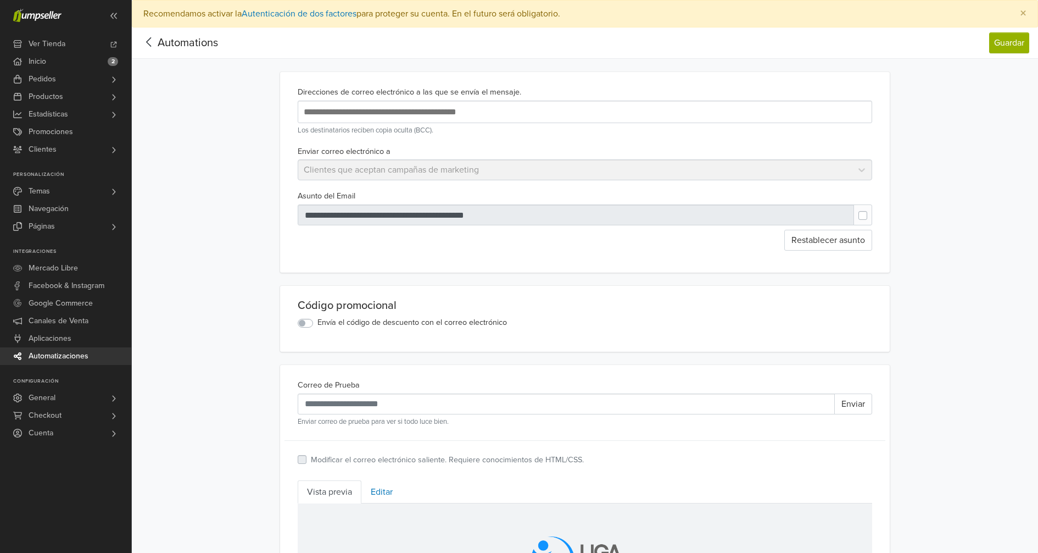
click at [424, 213] on div at bounding box center [576, 214] width 557 height 21
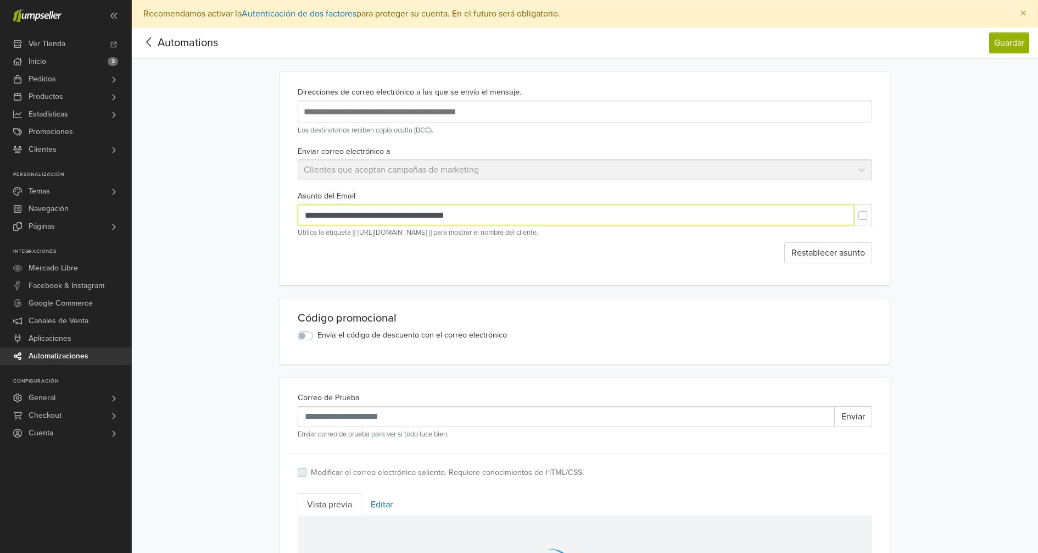
click at [426, 213] on input "**********" at bounding box center [576, 214] width 556 height 21
click at [872, 210] on label at bounding box center [872, 210] width 0 height 0
type input "**********"
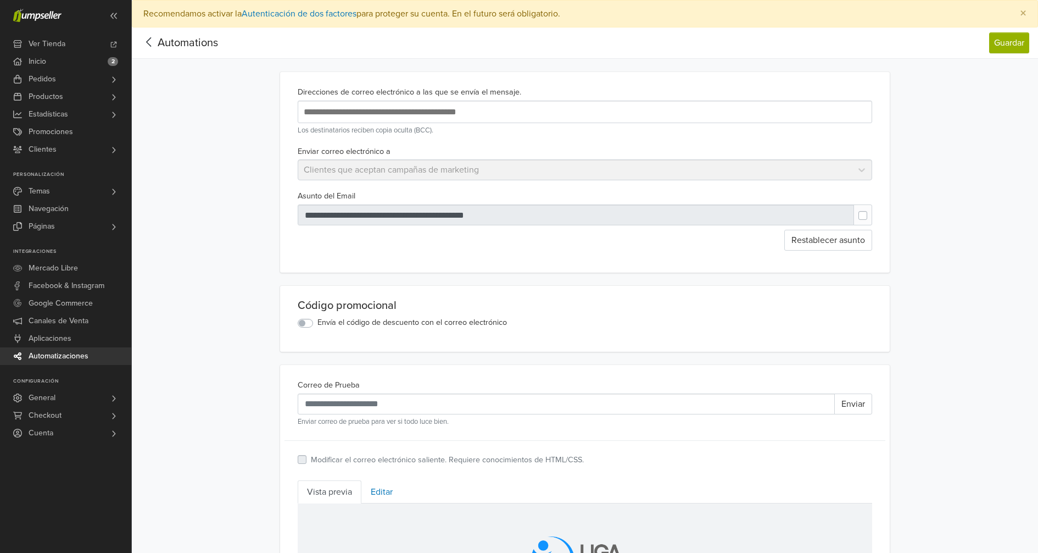
click at [259, 218] on div "**********" at bounding box center [585, 543] width 906 height 1033
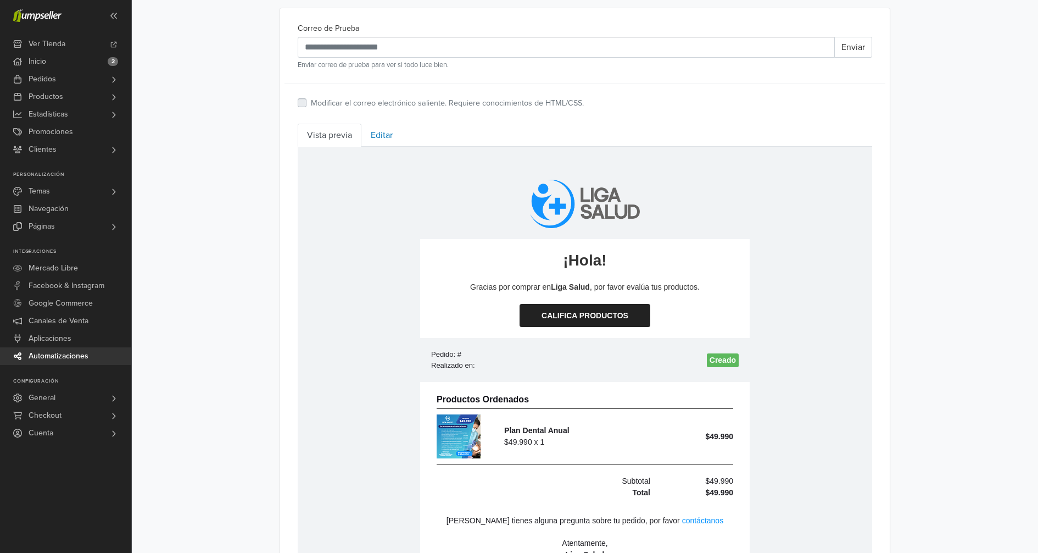
scroll to position [363, 0]
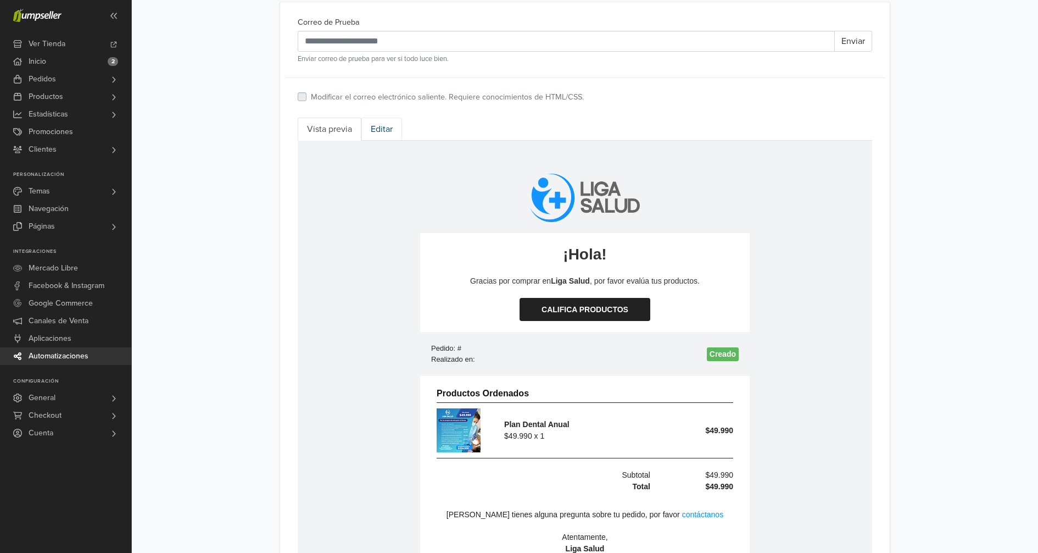
click at [365, 129] on link "Editar" at bounding box center [381, 129] width 41 height 23
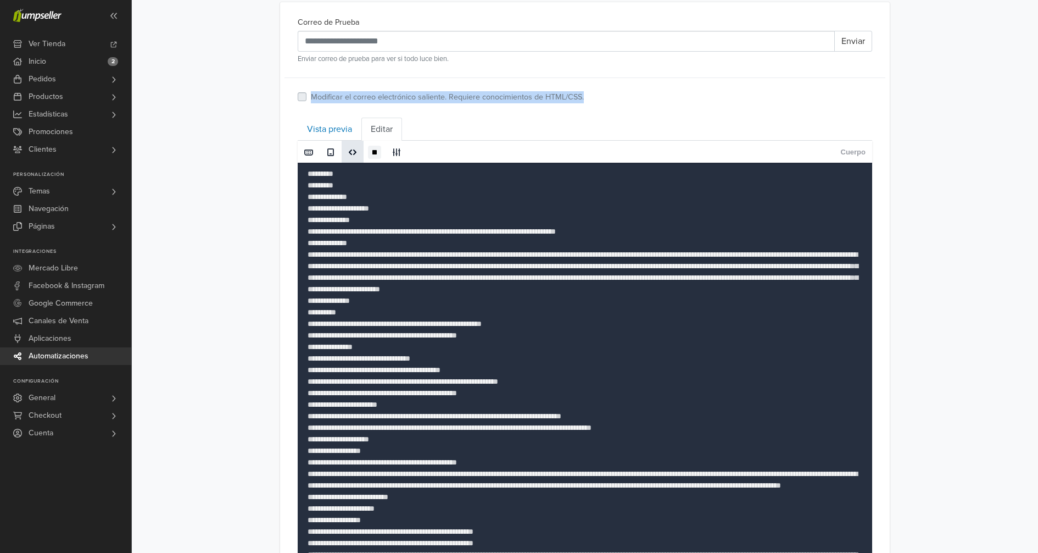
drag, startPoint x: 307, startPoint y: 93, endPoint x: 598, endPoint y: 93, distance: 291.1
click at [598, 93] on div "Modificar el correo electrónico saliente. Requiere conocimientos de HTML/CSS." at bounding box center [585, 97] width 575 height 13
click at [851, 147] on link "Cuerpo" at bounding box center [853, 152] width 25 height 23
click at [315, 127] on link "Vista previa" at bounding box center [330, 129] width 64 height 23
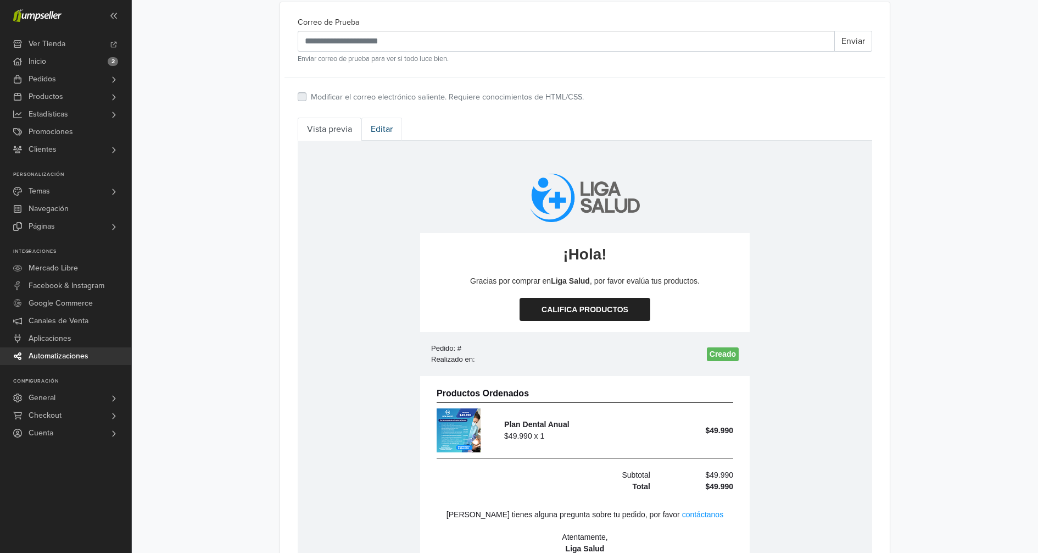
click at [387, 130] on link "Editar" at bounding box center [381, 129] width 41 height 23
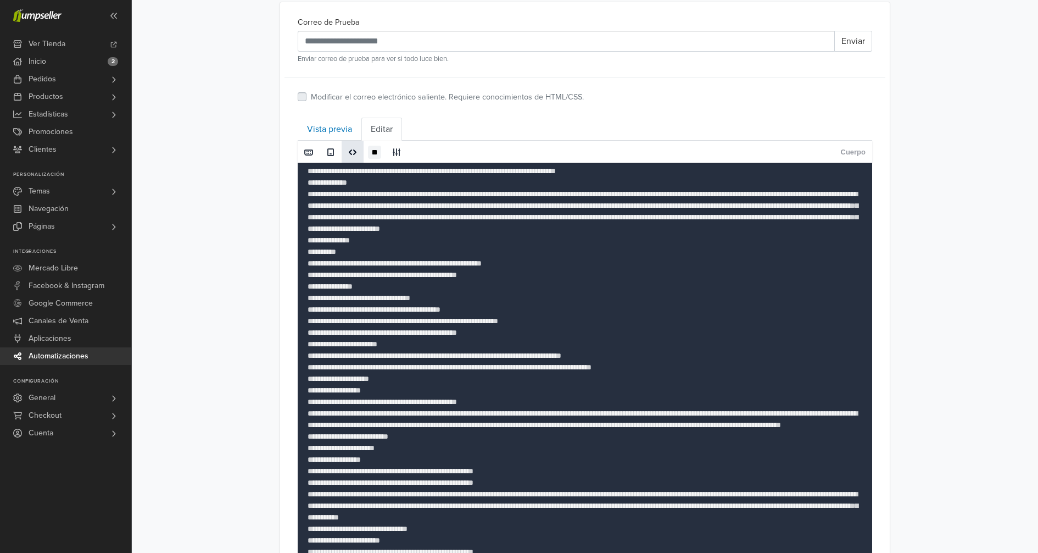
scroll to position [62, 0]
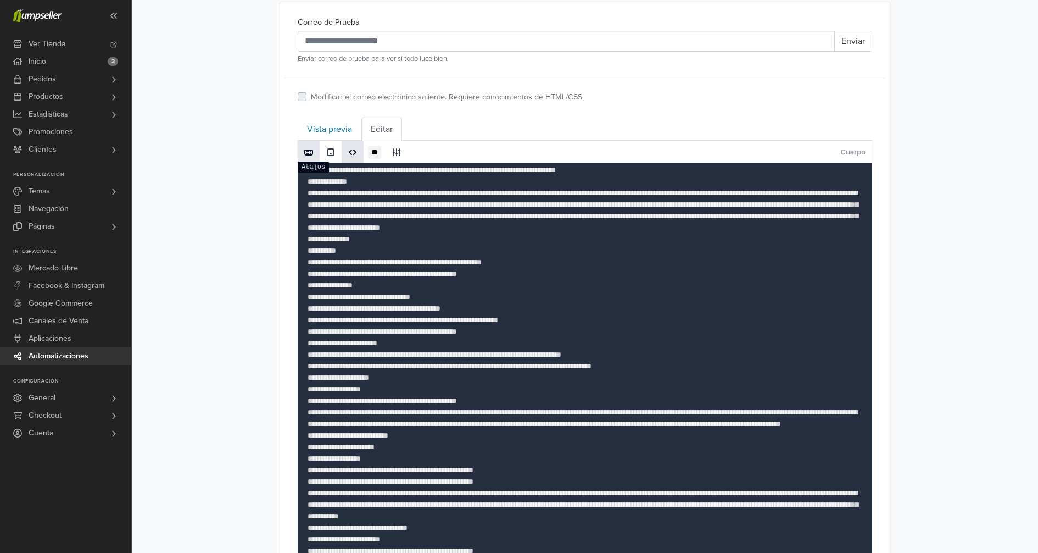
click at [314, 144] on span at bounding box center [308, 152] width 17 height 16
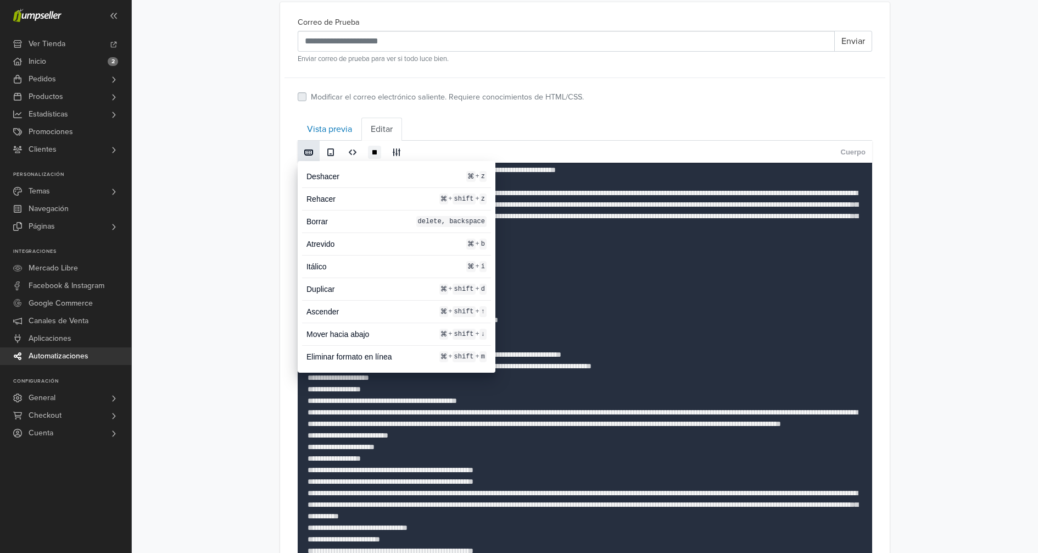
click at [270, 152] on div "**********" at bounding box center [585, 403] width 906 height 1476
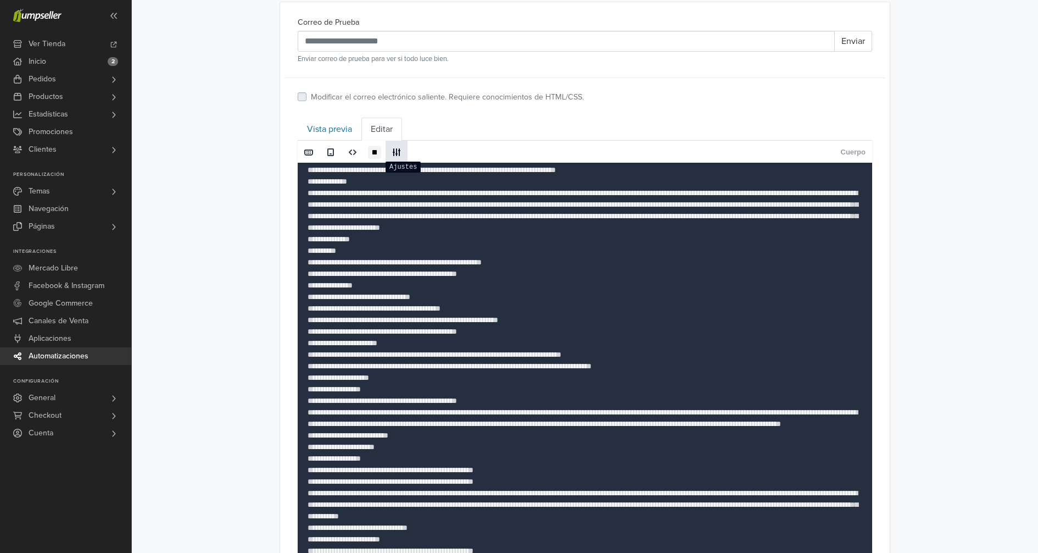
click at [394, 150] on span at bounding box center [396, 152] width 9 height 9
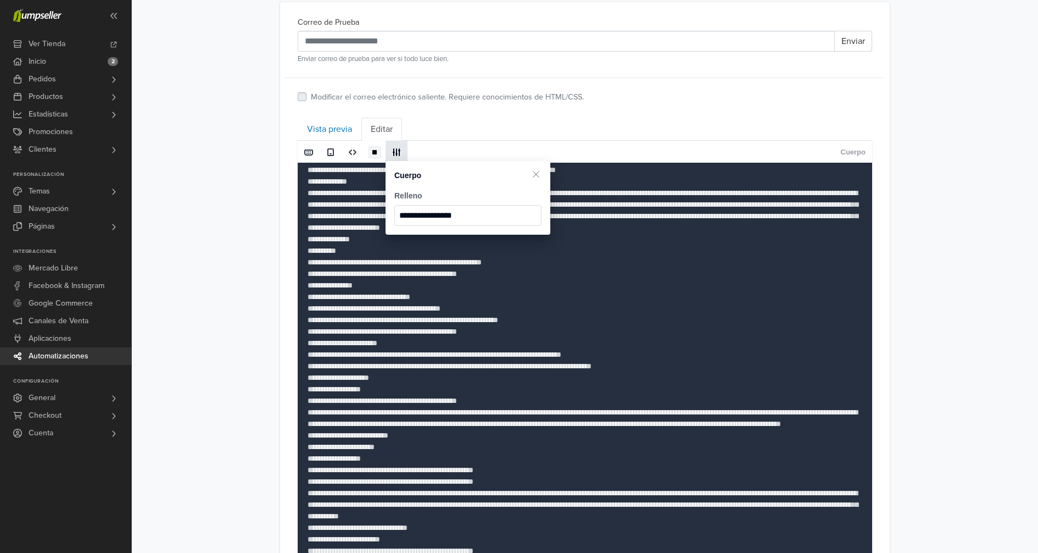
click at [864, 157] on link "Cuerpo" at bounding box center [853, 152] width 25 height 23
click at [850, 152] on link "Cuerpo" at bounding box center [853, 152] width 25 height 23
click at [235, 206] on div "**********" at bounding box center [585, 403] width 906 height 1476
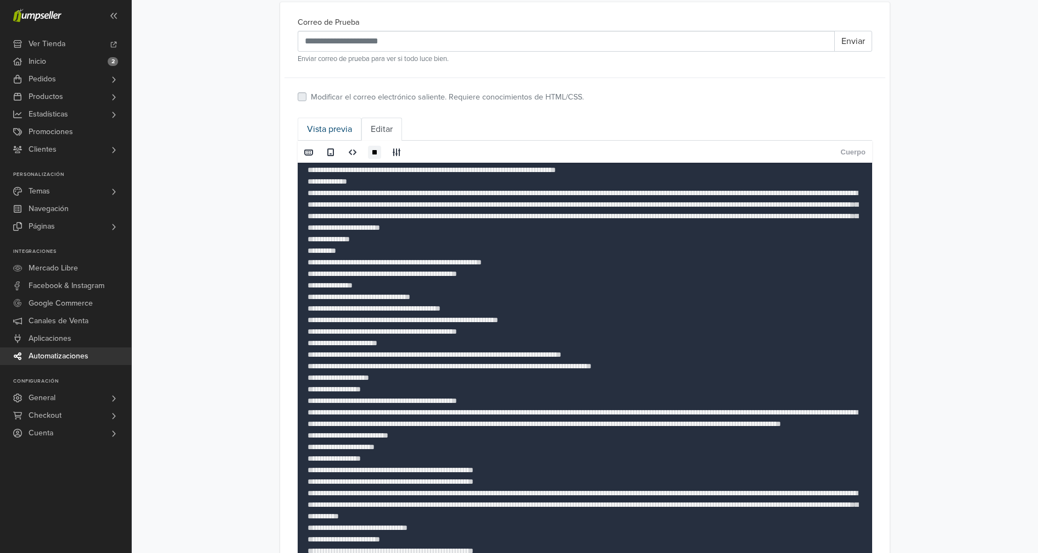
click at [326, 132] on link "Vista previa" at bounding box center [330, 129] width 64 height 23
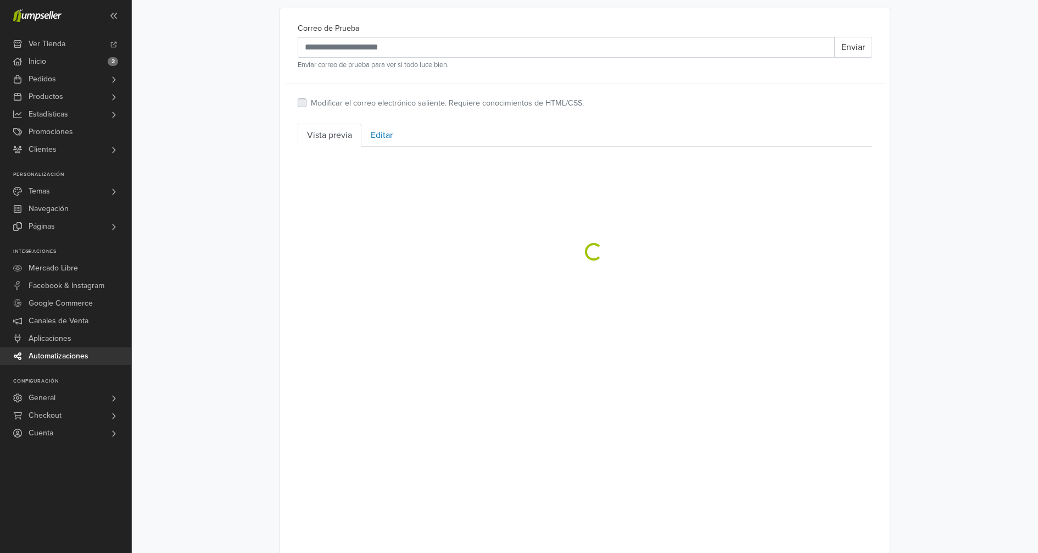
scroll to position [354, 0]
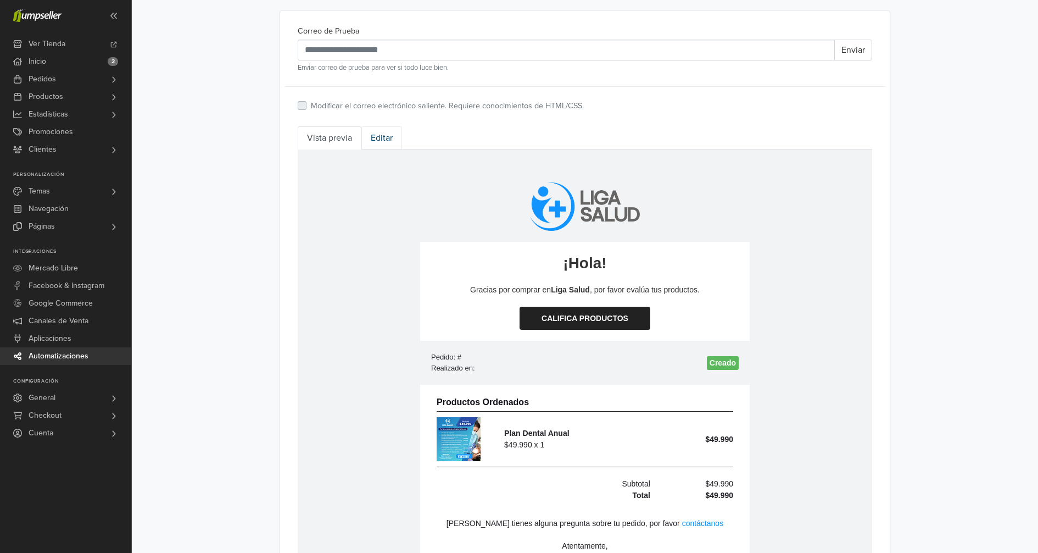
click at [383, 131] on link "Editar" at bounding box center [381, 137] width 41 height 23
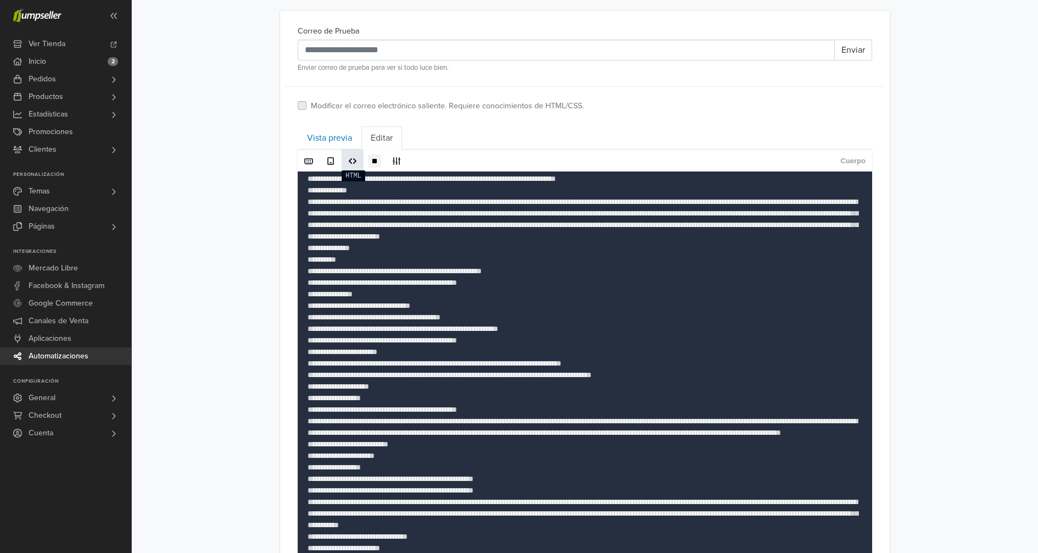
click at [353, 162] on span at bounding box center [352, 161] width 9 height 9
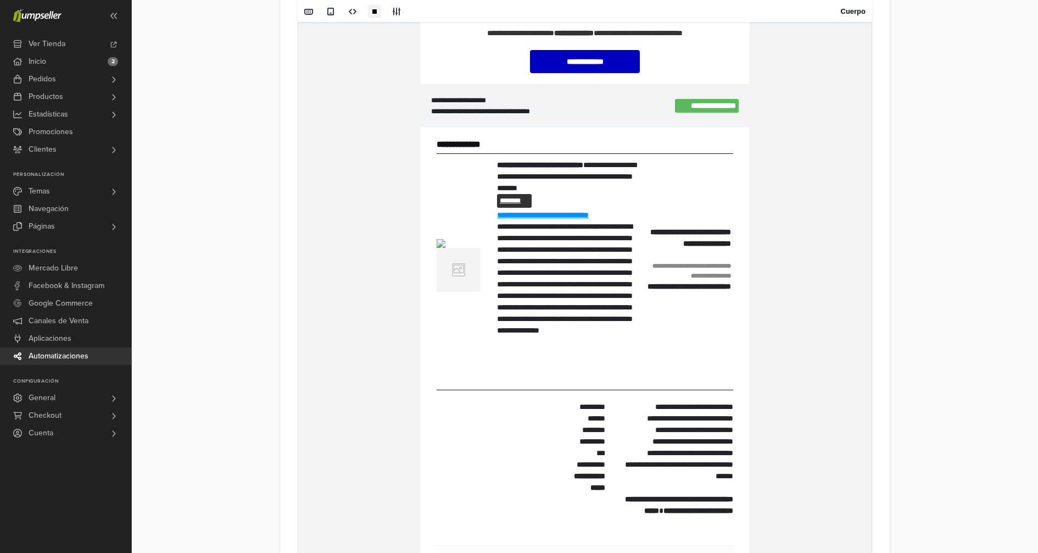
scroll to position [585, 0]
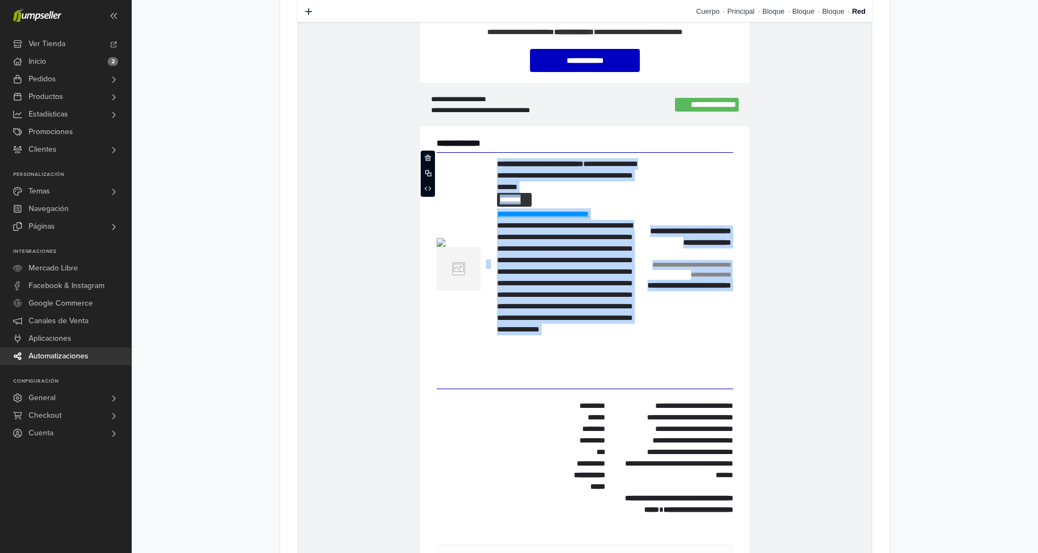
drag, startPoint x: 500, startPoint y: 162, endPoint x: 653, endPoint y: 377, distance: 263.9
click at [653, 377] on td "**********" at bounding box center [585, 270] width 297 height 235
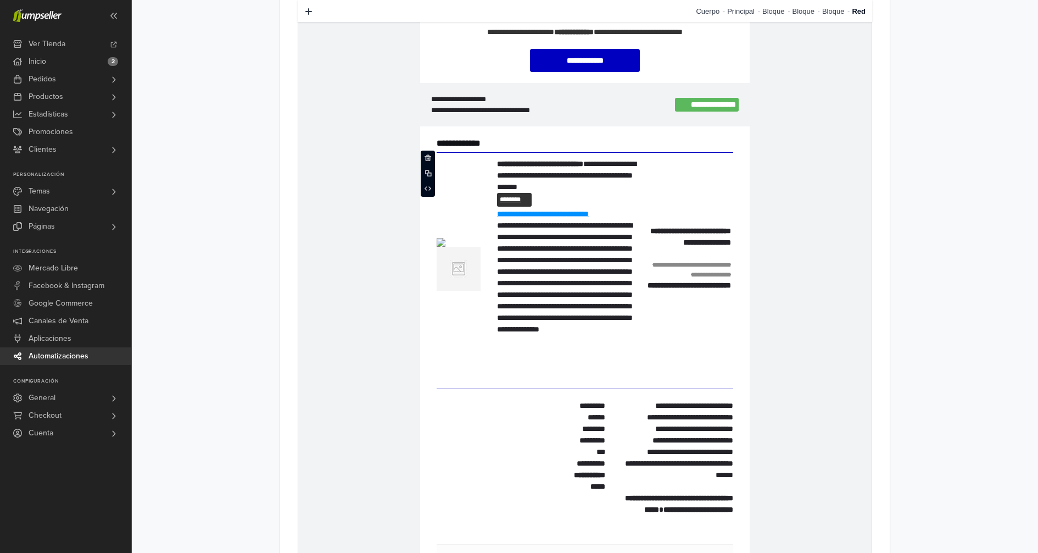
click at [653, 377] on p "**********" at bounding box center [585, 381] width 297 height 13
click at [638, 360] on p "**********" at bounding box center [569, 295] width 145 height 150
click at [536, 243] on p "**********" at bounding box center [569, 295] width 145 height 150
click at [532, 179] on p "**********" at bounding box center [569, 175] width 145 height 35
click at [535, 264] on p "**********" at bounding box center [569, 295] width 145 height 150
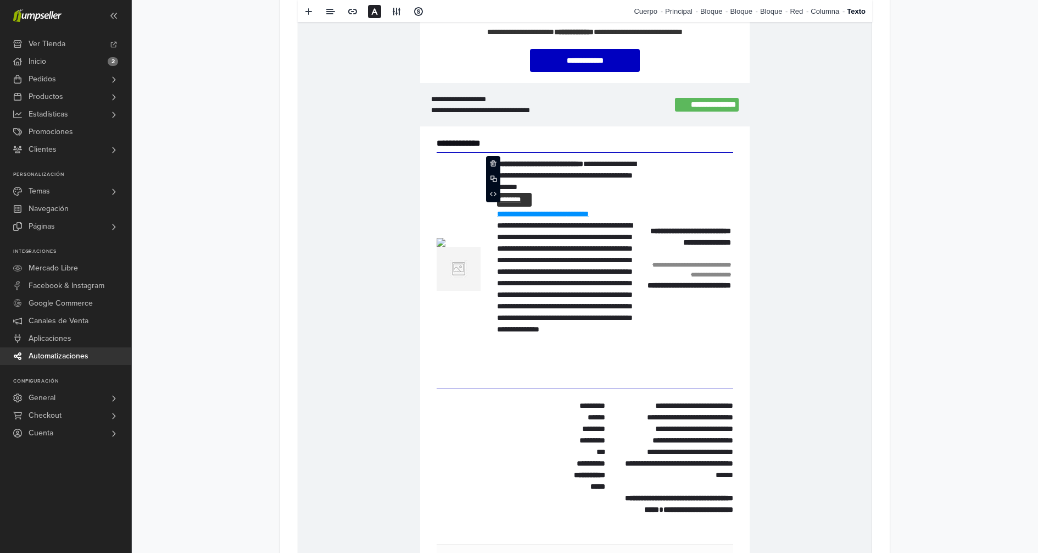
click at [571, 170] on p "**********" at bounding box center [569, 175] width 145 height 35
click at [566, 220] on p "**********" at bounding box center [569, 295] width 145 height 150
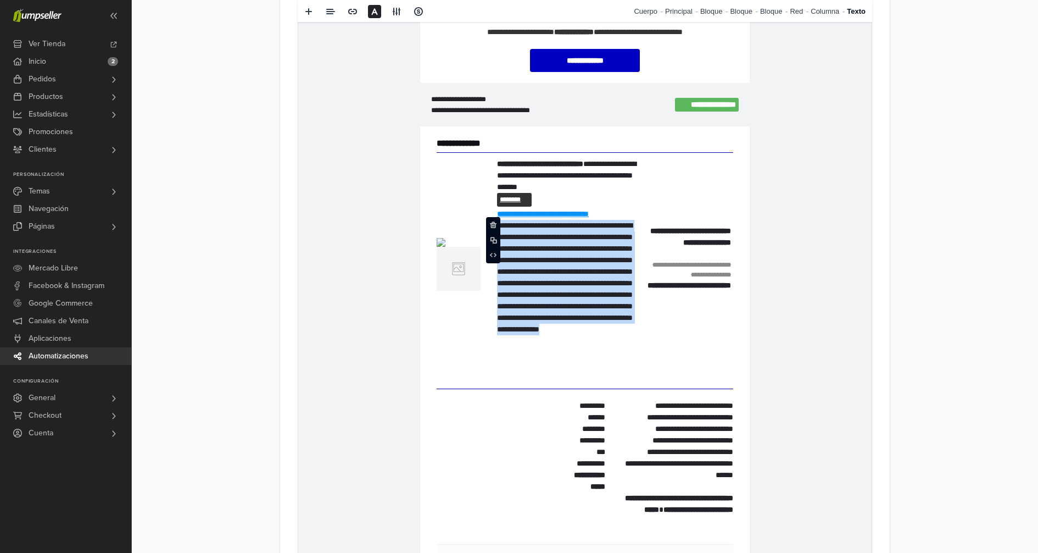
drag, startPoint x: 632, startPoint y: 363, endPoint x: 502, endPoint y: 231, distance: 185.3
click at [502, 231] on tr "**********" at bounding box center [585, 264] width 297 height 222
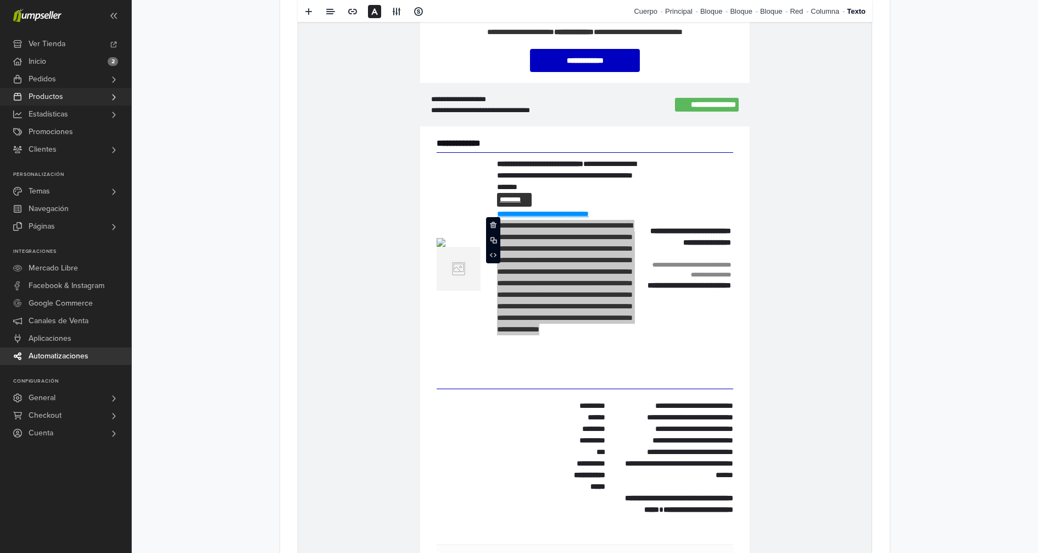
click at [50, 91] on span "Productos" at bounding box center [46, 97] width 35 height 18
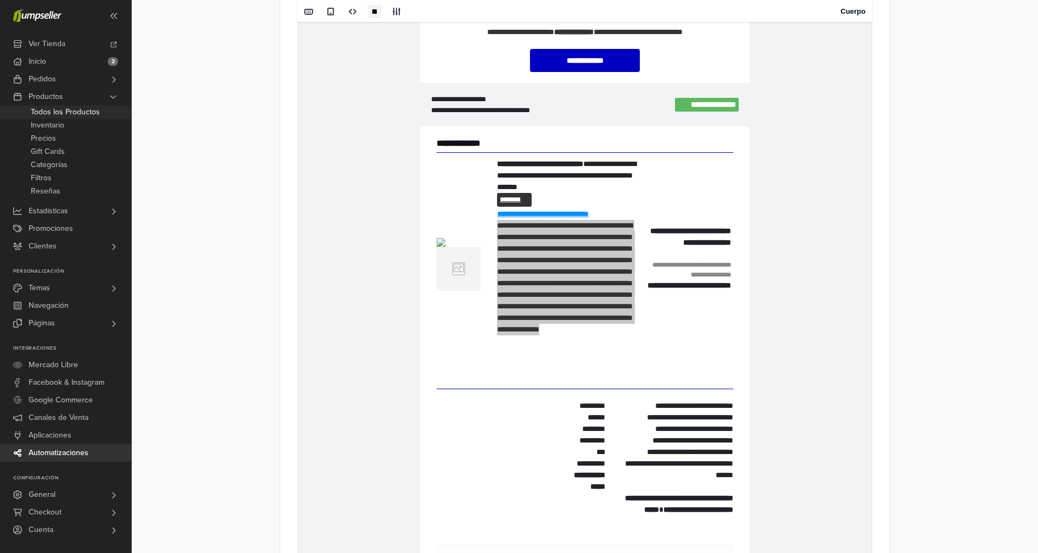
click at [55, 114] on span "Todos los Productos" at bounding box center [65, 111] width 69 height 13
